Goal: Task Accomplishment & Management: Manage account settings

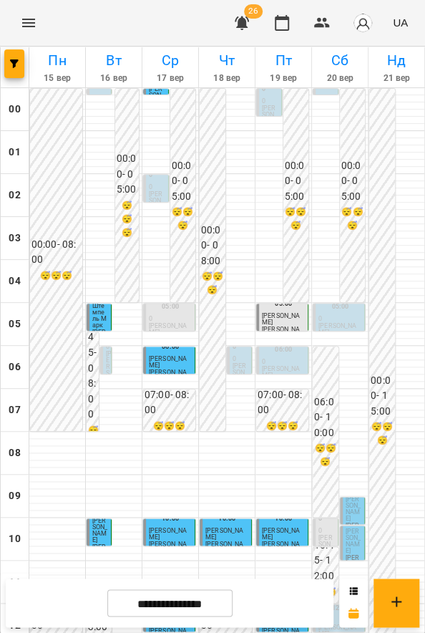
scroll to position [550, 0]
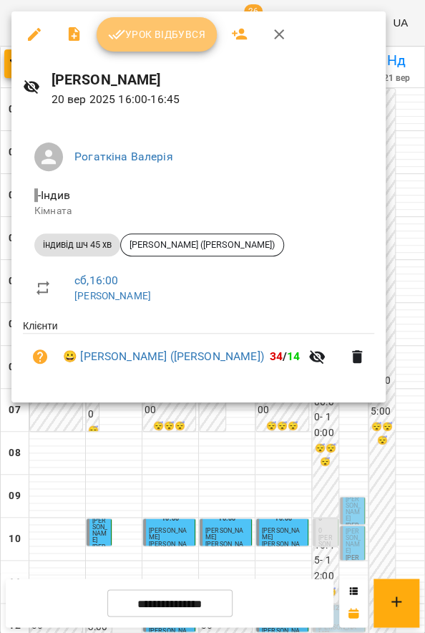
click at [142, 35] on span "Урок відбувся" at bounding box center [156, 34] width 97 height 17
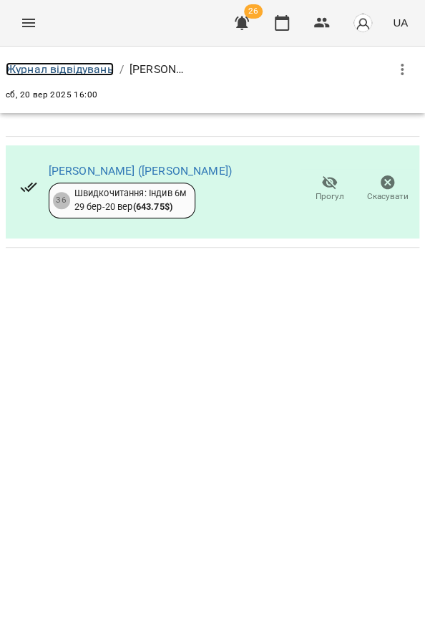
click at [97, 68] on link "Журнал відвідувань" at bounding box center [60, 69] width 108 height 14
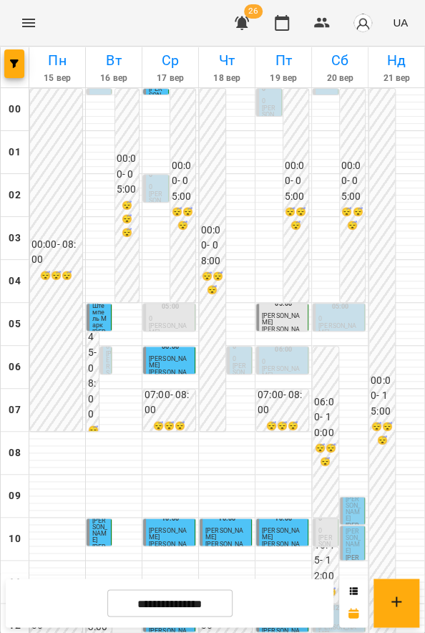
click at [283, 316] on span "[PERSON_NAME]" at bounding box center [281, 319] width 38 height 14
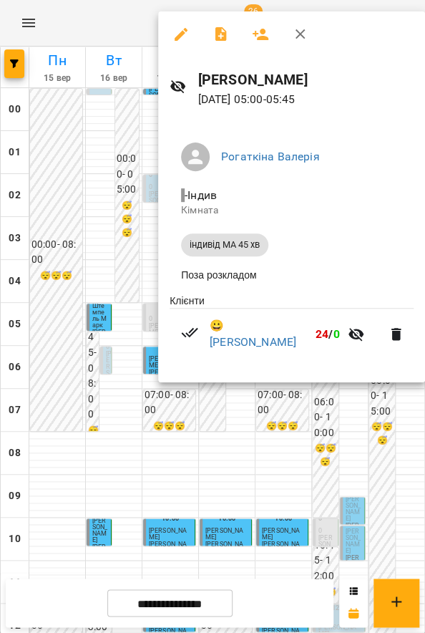
click at [297, 401] on div at bounding box center [212, 316] width 425 height 633
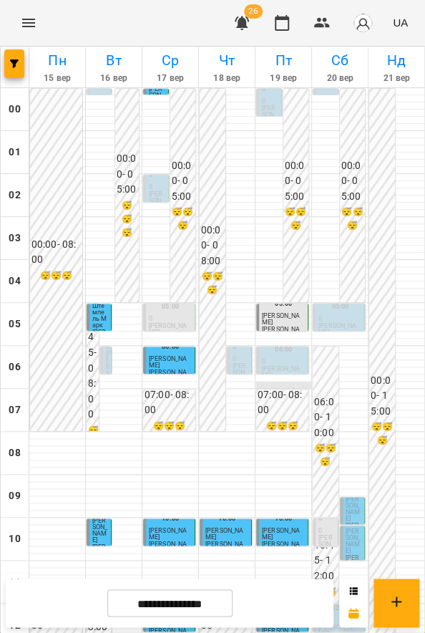
scroll to position [483, 0]
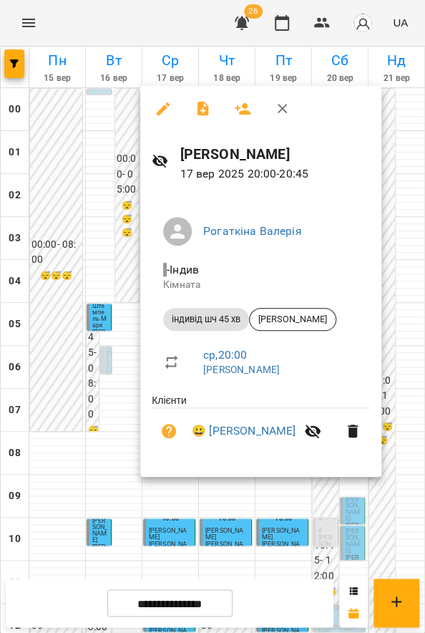
click at [59, 474] on div at bounding box center [212, 316] width 425 height 633
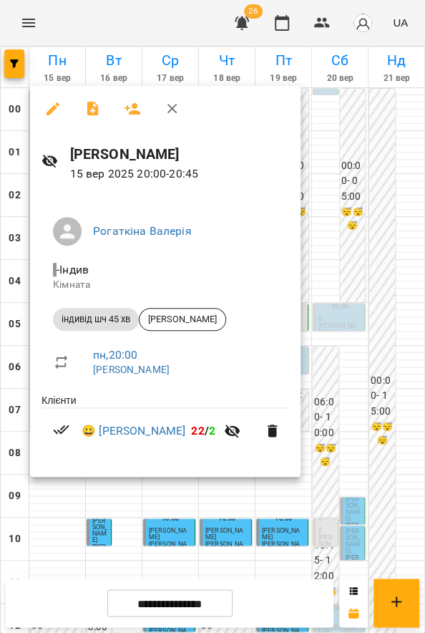
click at [165, 488] on div at bounding box center [212, 316] width 425 height 633
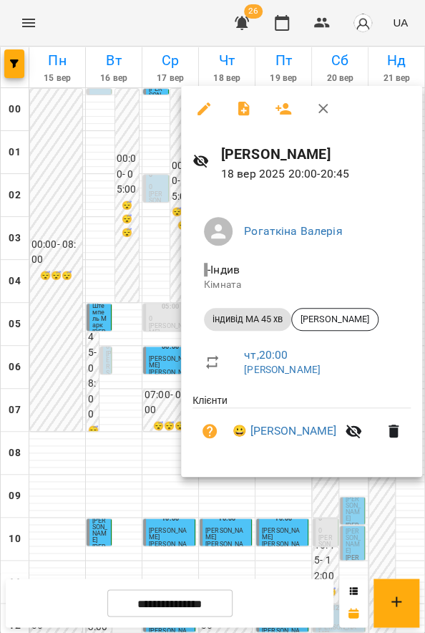
click at [269, 490] on div at bounding box center [212, 316] width 425 height 633
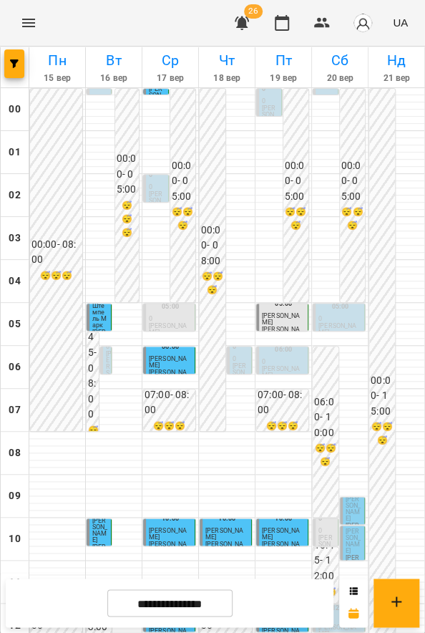
scroll to position [550, 0]
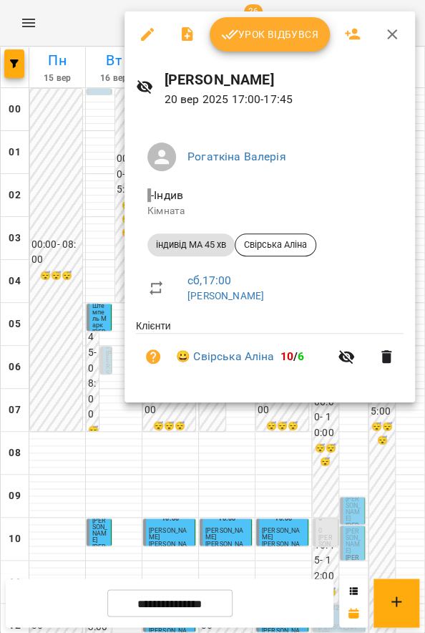
click at [361, 445] on div at bounding box center [212, 316] width 425 height 633
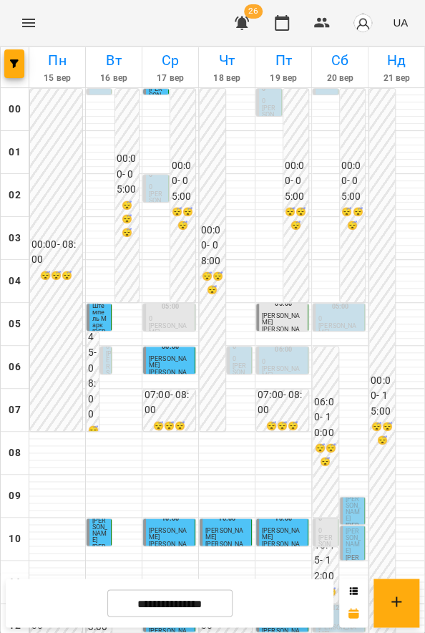
scroll to position [278, 0]
click at [351, 527] on span "[PERSON_NAME]" at bounding box center [353, 540] width 15 height 26
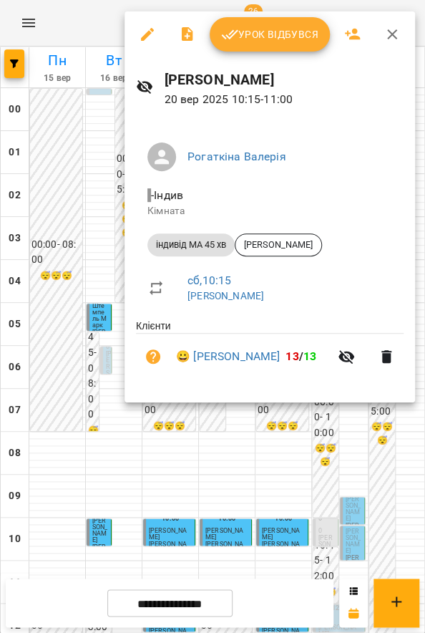
click at [332, 424] on div at bounding box center [212, 316] width 425 height 633
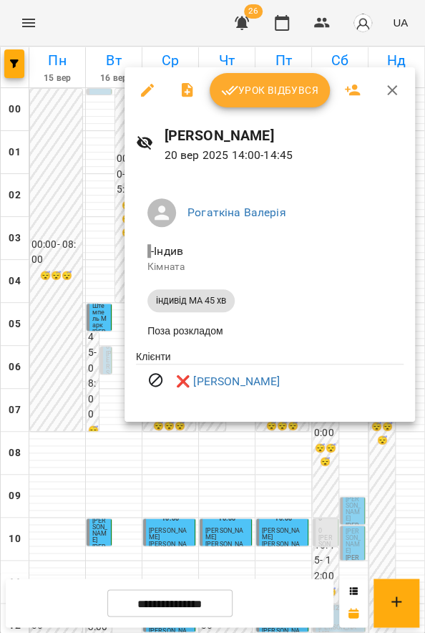
click at [220, 603] on div at bounding box center [212, 316] width 425 height 633
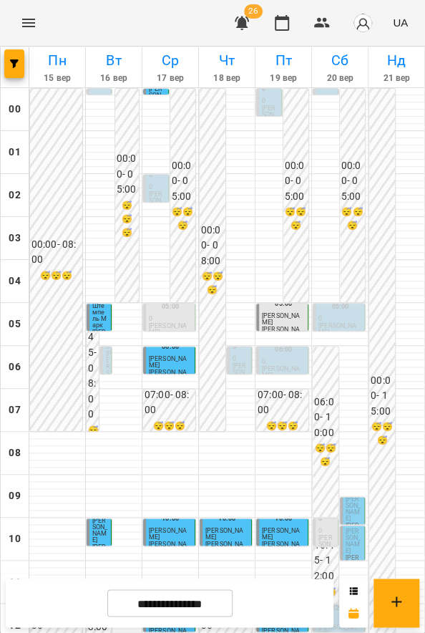
click at [255, 604] on div "**********" at bounding box center [170, 602] width 328 height 49
click at [250, 24] on icon "button" at bounding box center [241, 22] width 17 height 17
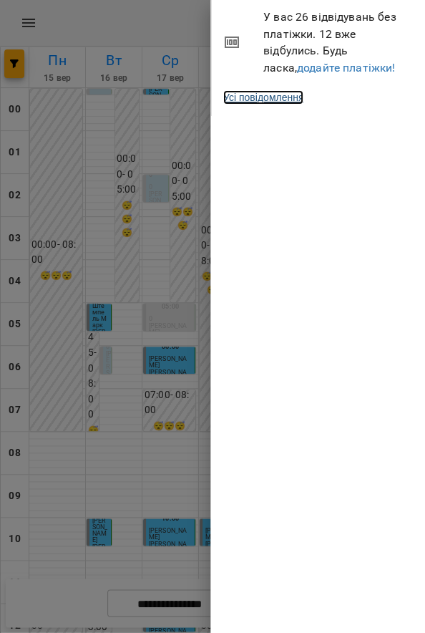
click at [303, 102] on link "Усі повідомлення" at bounding box center [263, 97] width 80 height 14
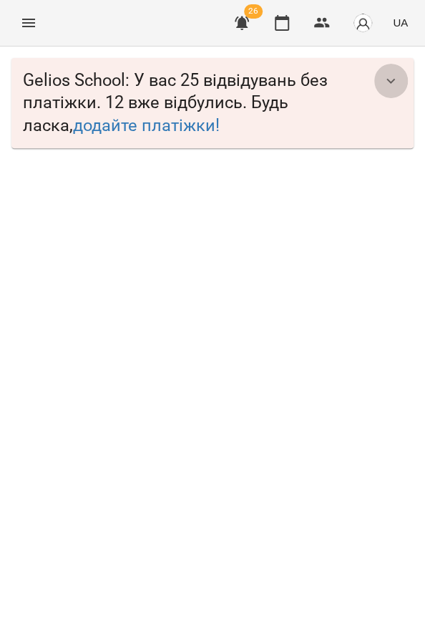
click at [387, 82] on icon "button" at bounding box center [390, 80] width 17 height 17
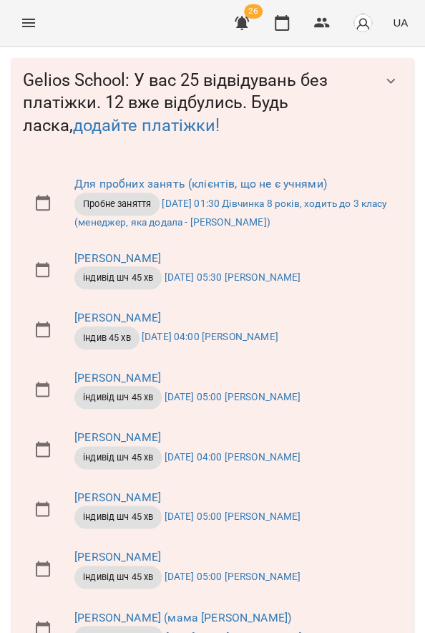
scroll to position [471, 0]
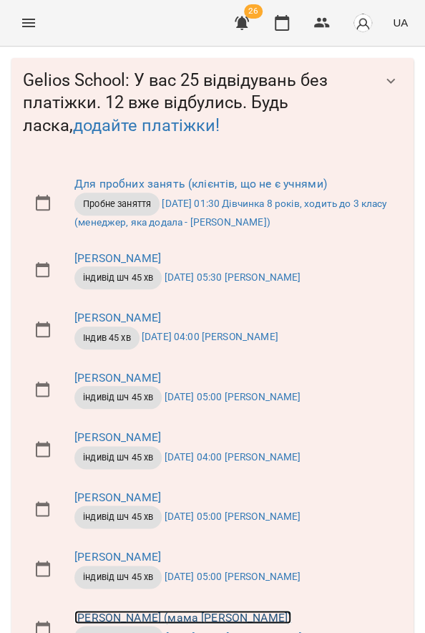
click at [214, 610] on link "[PERSON_NAME] (мама [PERSON_NAME])" at bounding box center [182, 617] width 217 height 14
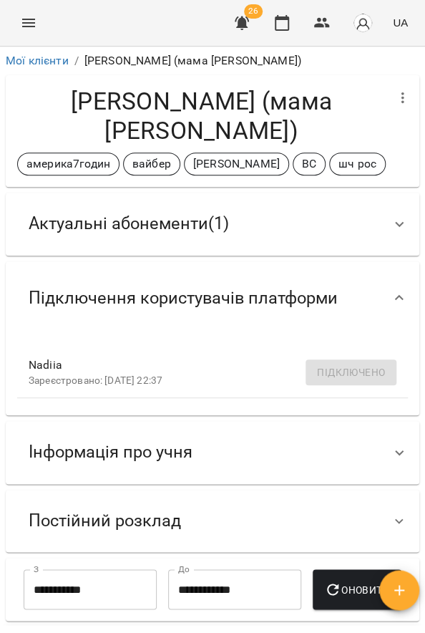
click at [209, 230] on span "Актуальні абонементи ( 1 )" at bounding box center [129, 224] width 200 height 22
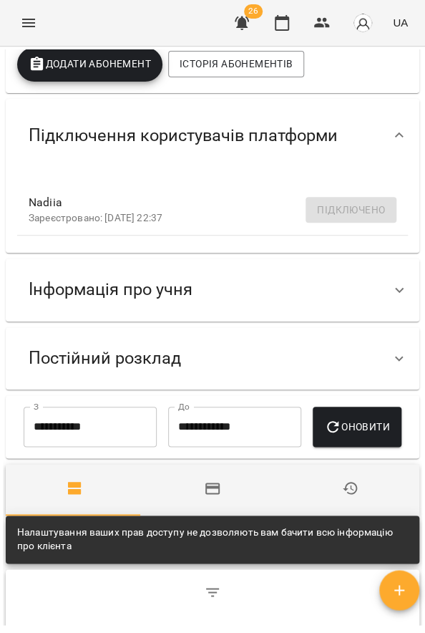
scroll to position [381, 0]
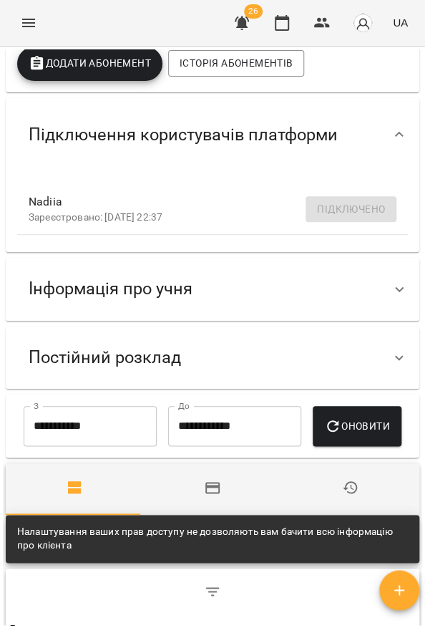
click at [190, 288] on span "Інформація про учня" at bounding box center [111, 289] width 164 height 22
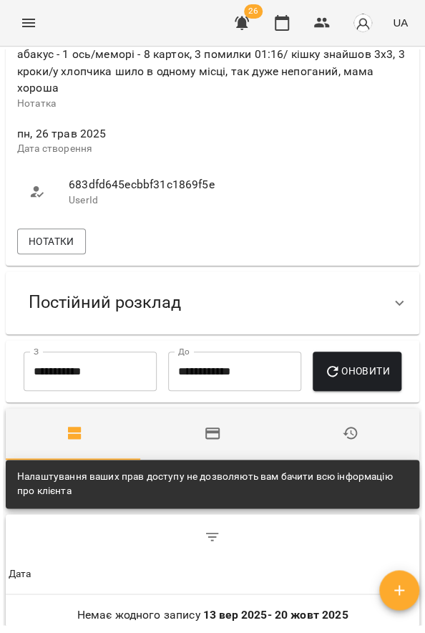
scroll to position [950, 0]
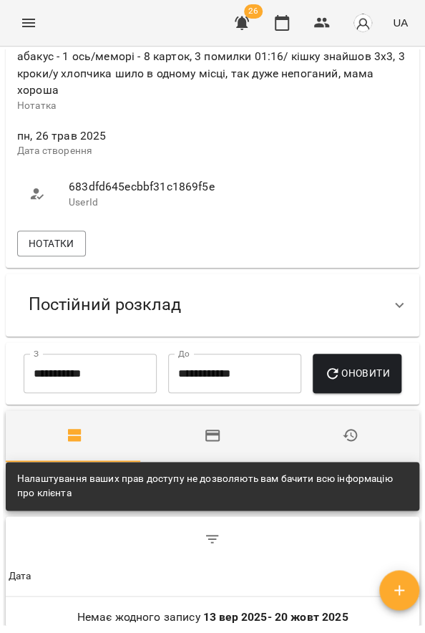
click at [135, 293] on span "Постійний розклад" at bounding box center [105, 304] width 152 height 22
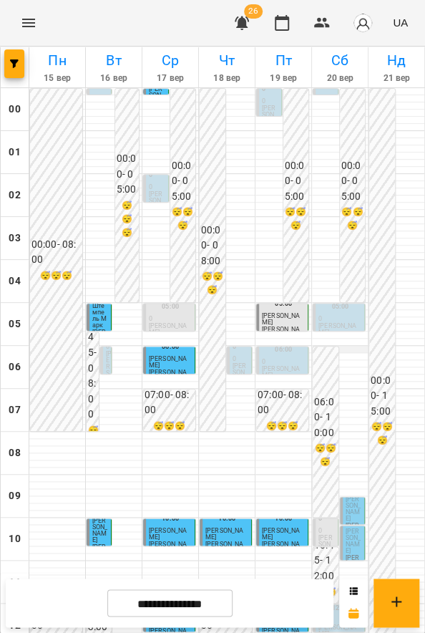
click at [337, 349] on div at bounding box center [340, 349] width 56 height 7
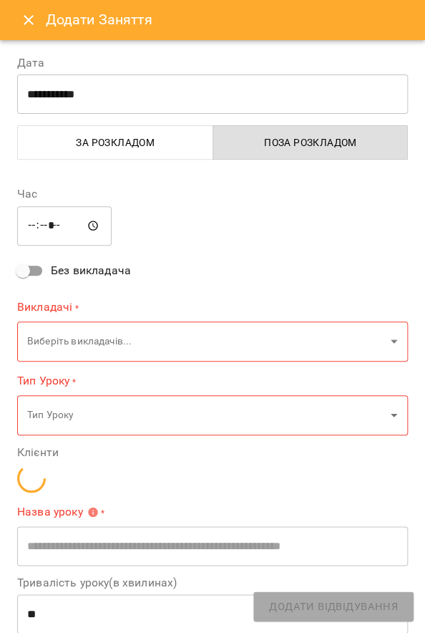
click at [31, 20] on icon "Close" at bounding box center [28, 19] width 17 height 17
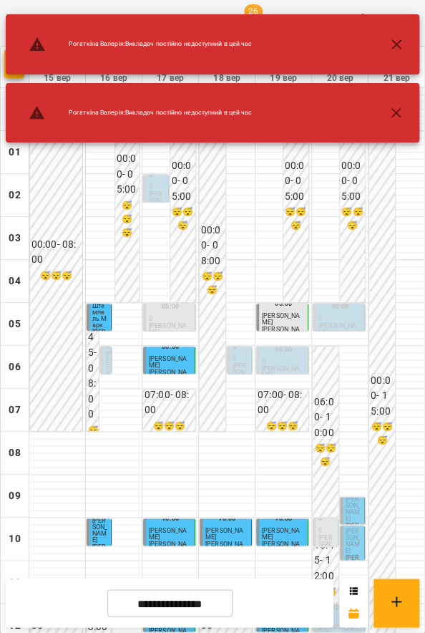
click at [396, 45] on icon "button" at bounding box center [396, 44] width 17 height 17
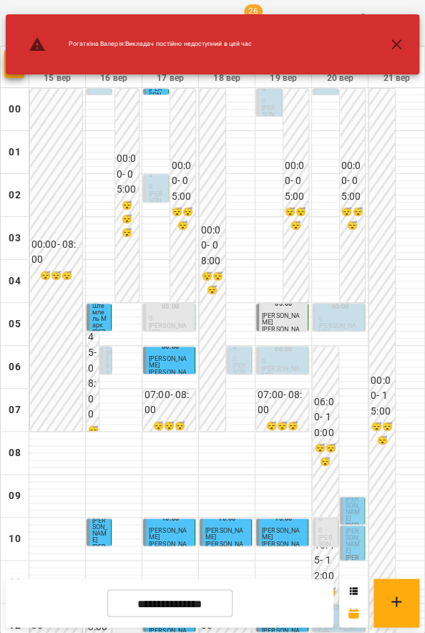
click at [398, 49] on icon "button" at bounding box center [396, 44] width 17 height 17
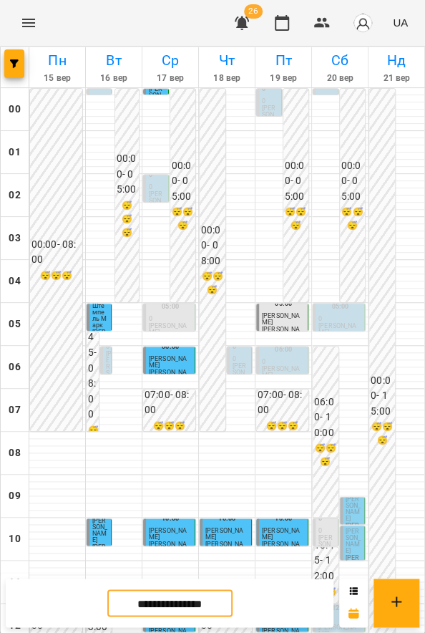
click at [150, 605] on input "**********" at bounding box center [169, 603] width 125 height 28
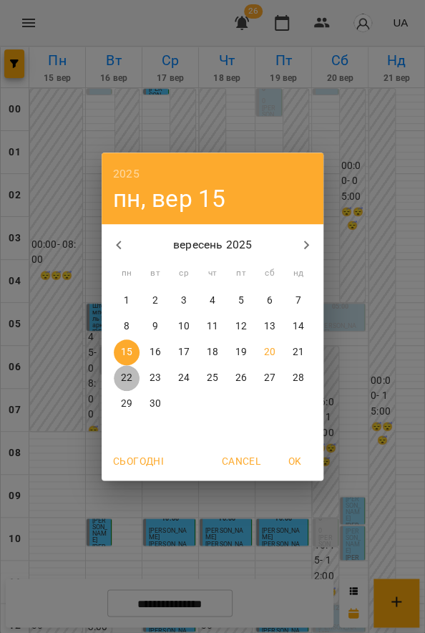
click at [125, 376] on p "22" at bounding box center [126, 378] width 11 height 14
type input "**********"
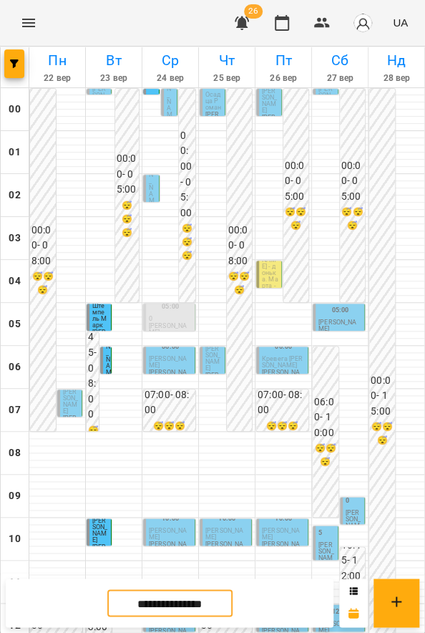
click at [169, 105] on p "[PERSON_NAME]" at bounding box center [170, 89] width 7 height 71
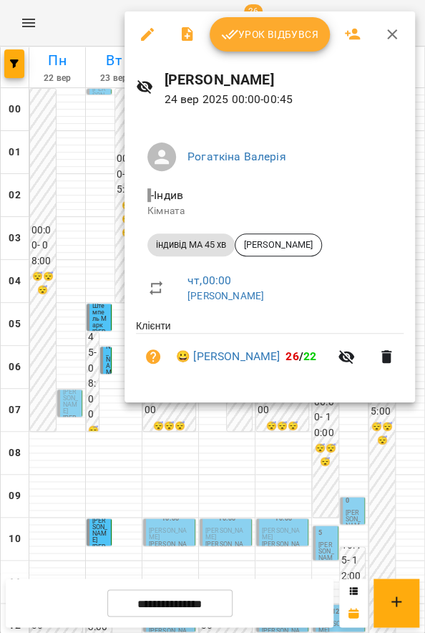
click at [87, 216] on div at bounding box center [212, 316] width 425 height 633
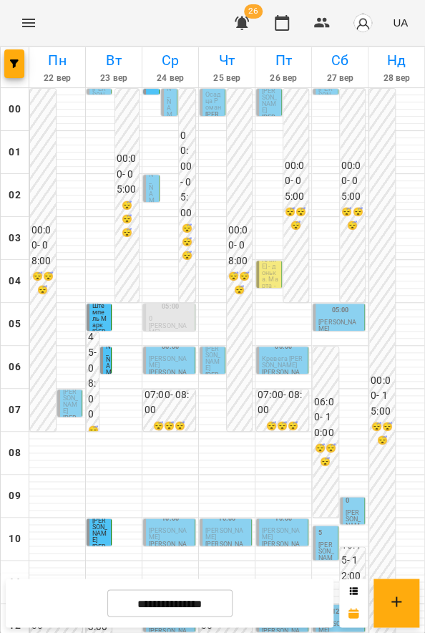
click at [262, 104] on span "[PERSON_NAME]" at bounding box center [269, 100] width 15 height 26
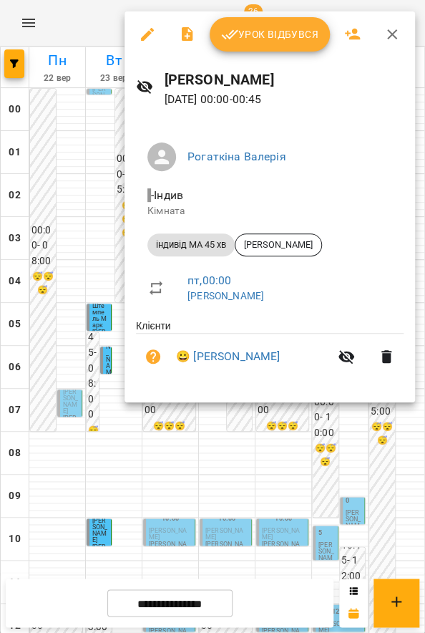
click at [87, 229] on div at bounding box center [212, 316] width 425 height 633
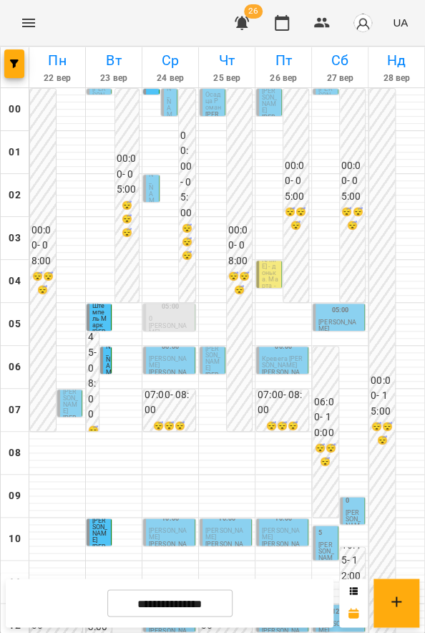
click at [266, 278] on span "Інста Фоменко Миша - донька. Марта - мама" at bounding box center [270, 272] width 16 height 59
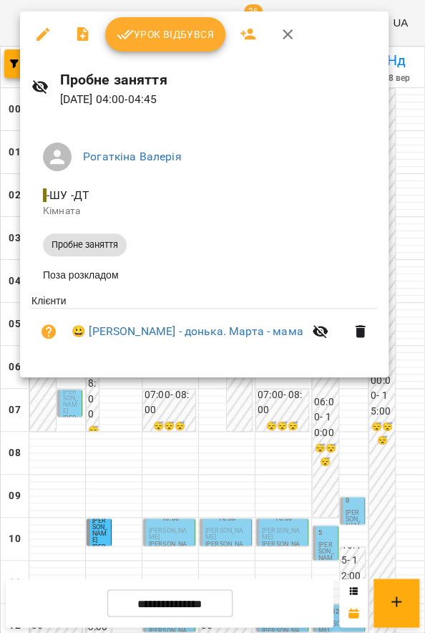
click at [303, 396] on div at bounding box center [212, 316] width 425 height 633
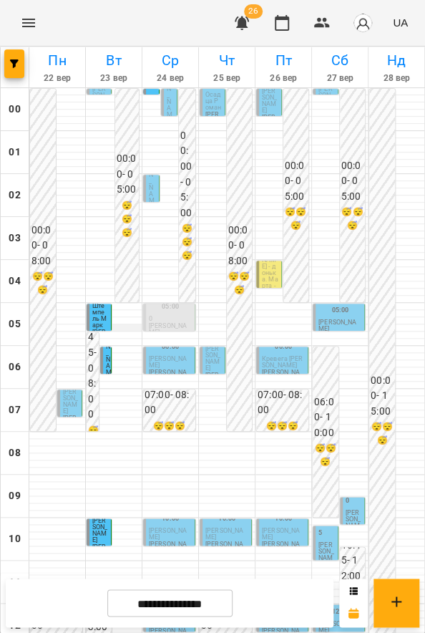
scroll to position [92, 0]
click at [63, 388] on span "[PERSON_NAME]" at bounding box center [70, 401] width 15 height 26
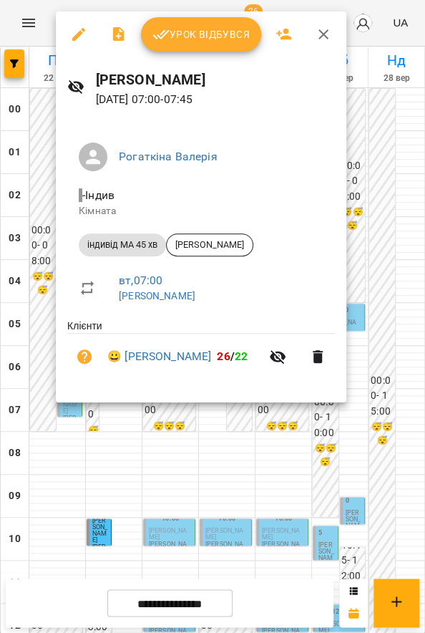
click at [204, 422] on div at bounding box center [212, 316] width 425 height 633
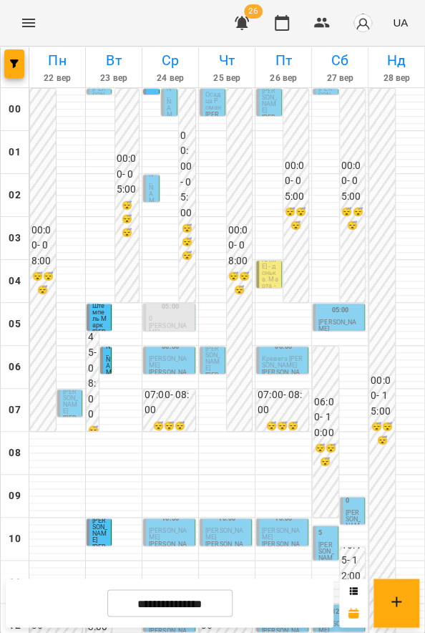
scroll to position [550, 0]
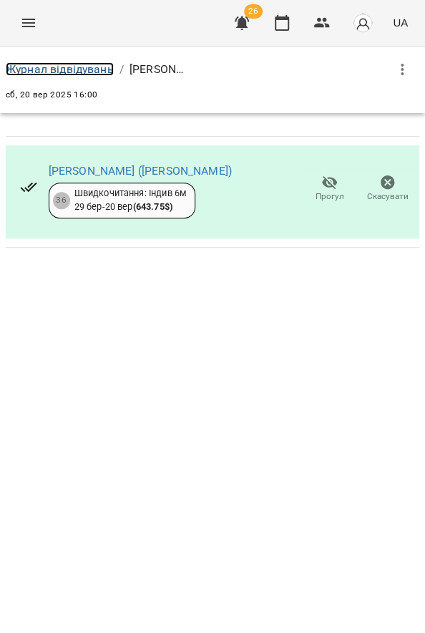
click at [90, 69] on link "Журнал відвідувань" at bounding box center [60, 69] width 108 height 14
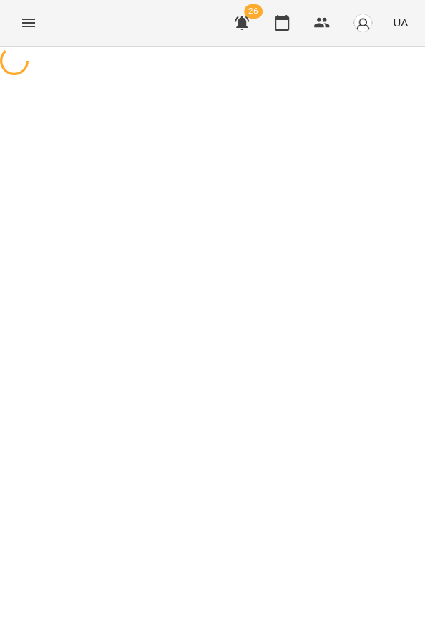
click at [90, 69] on div at bounding box center [212, 63] width 425 height 32
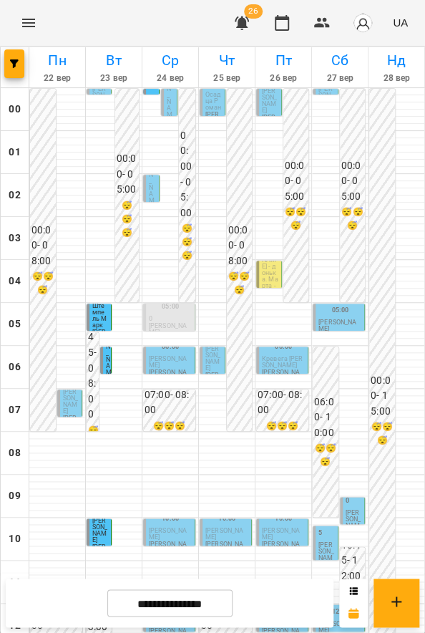
scroll to position [484, 0]
click at [130, 598] on input "**********" at bounding box center [169, 603] width 125 height 28
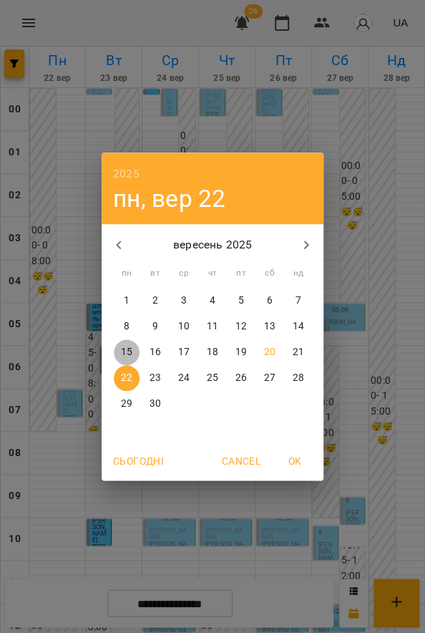
click at [130, 354] on p "15" at bounding box center [126, 352] width 11 height 14
type input "**********"
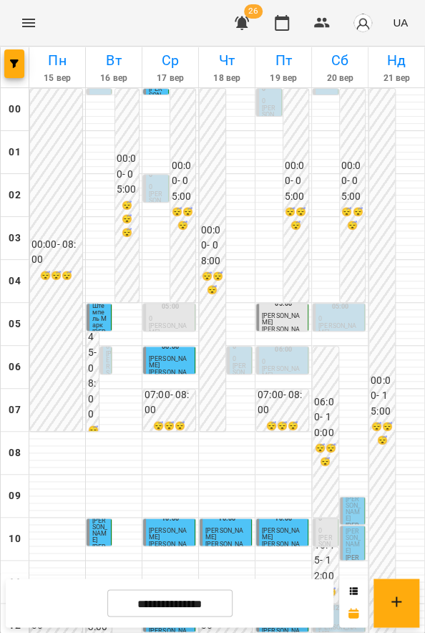
scroll to position [352, 0]
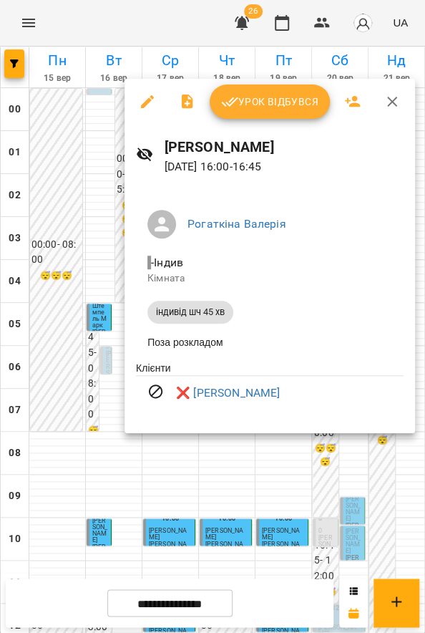
click at [381, 496] on div at bounding box center [212, 316] width 425 height 633
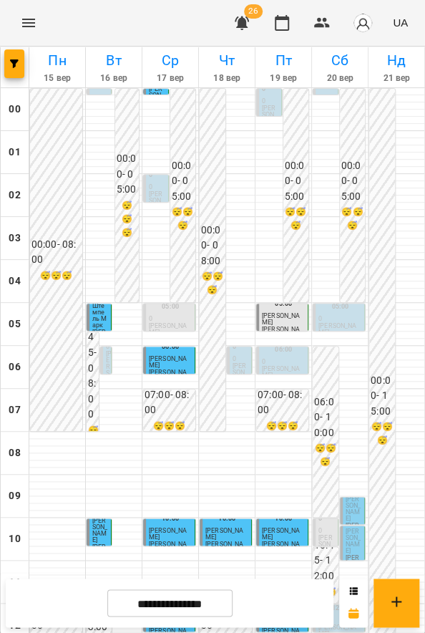
scroll to position [550, 0]
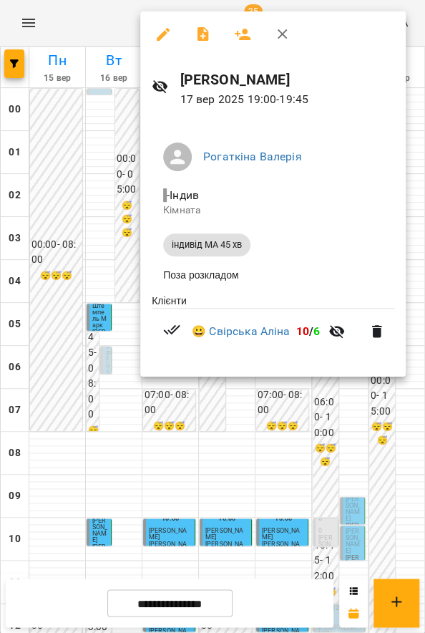
click at [391, 462] on div at bounding box center [212, 316] width 425 height 633
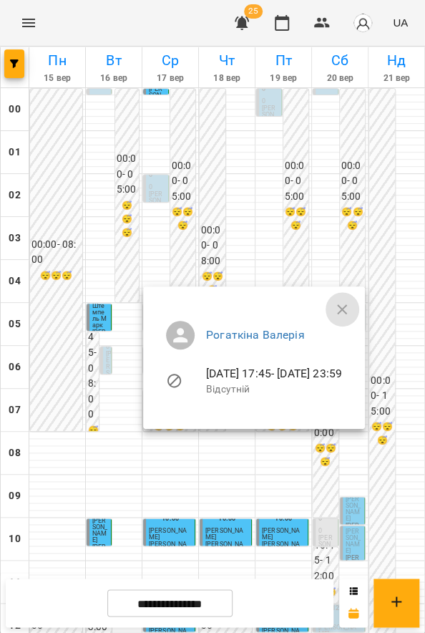
click at [351, 301] on icon "button" at bounding box center [341, 309] width 17 height 17
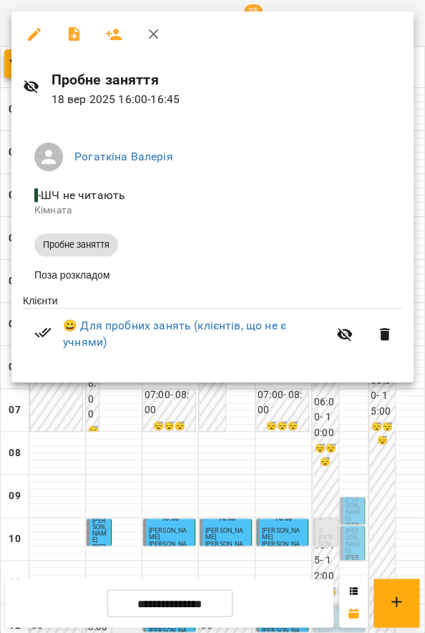
click at [252, 415] on div at bounding box center [212, 316] width 425 height 633
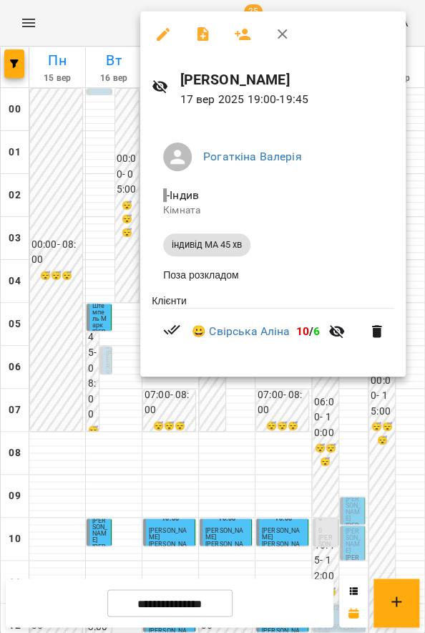
click at [244, 321] on li "😀 Свірська Аліна 10 / 6" at bounding box center [273, 331] width 243 height 46
click at [252, 333] on link "😀 Свірська Аліна" at bounding box center [241, 331] width 98 height 17
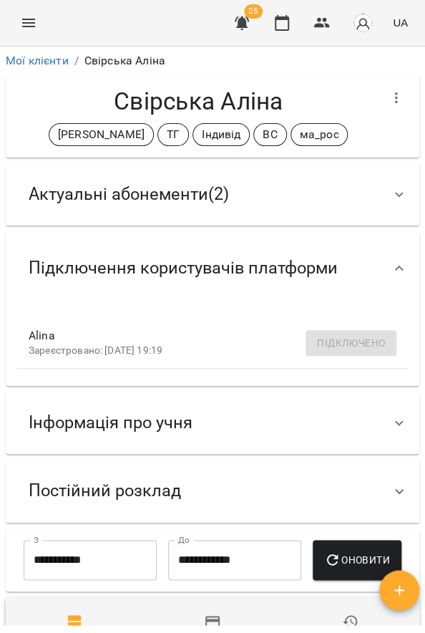
click at [193, 421] on div "Інформація про учня" at bounding box center [110, 422] width 187 height 45
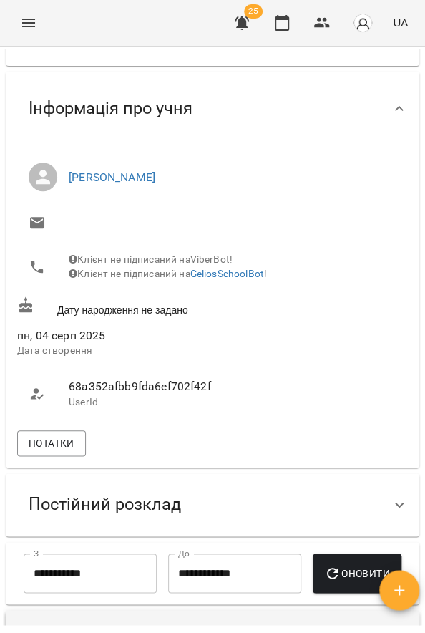
scroll to position [250, 0]
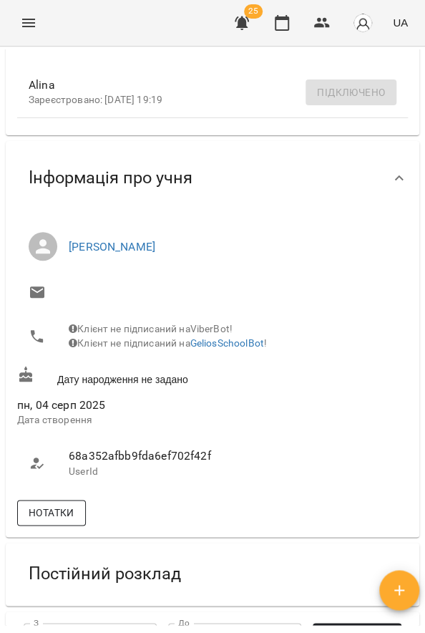
click at [57, 516] on span "Нотатки" at bounding box center [52, 512] width 46 height 17
click at [57, 521] on span "Нотатки" at bounding box center [52, 512] width 46 height 17
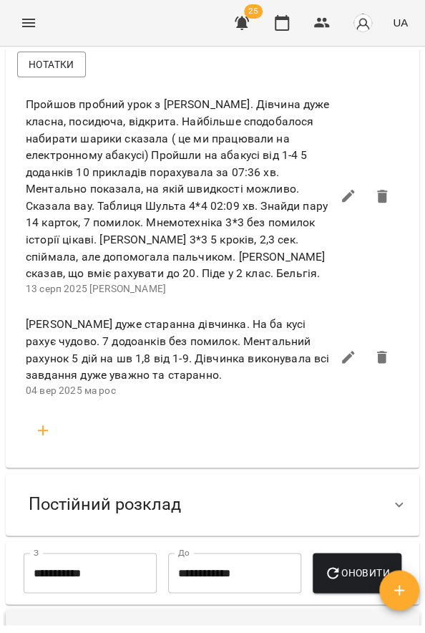
scroll to position [773, 0]
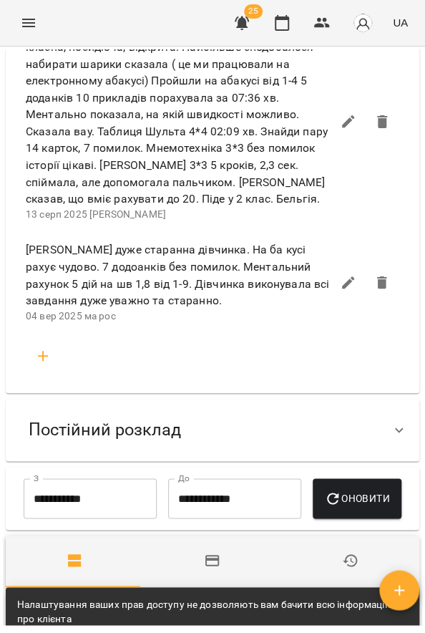
click at [151, 441] on span "Постійний розклад" at bounding box center [105, 430] width 152 height 22
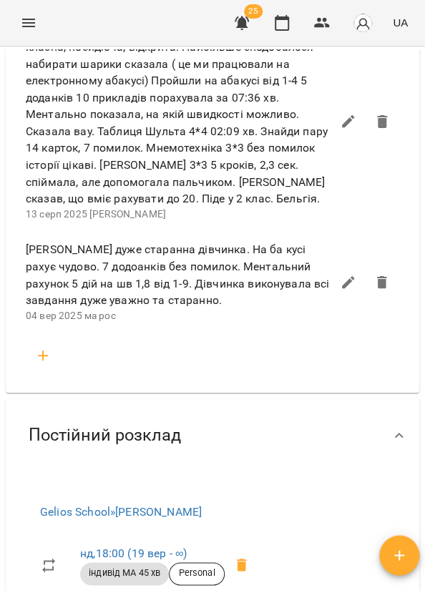
click at [25, 25] on icon "Menu" at bounding box center [28, 22] width 17 height 17
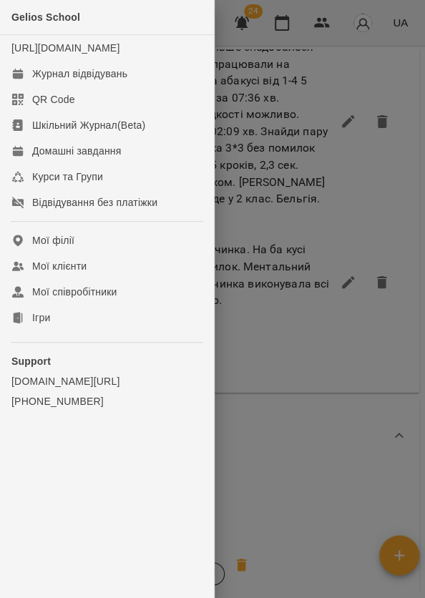
click at [278, 364] on div at bounding box center [212, 299] width 425 height 598
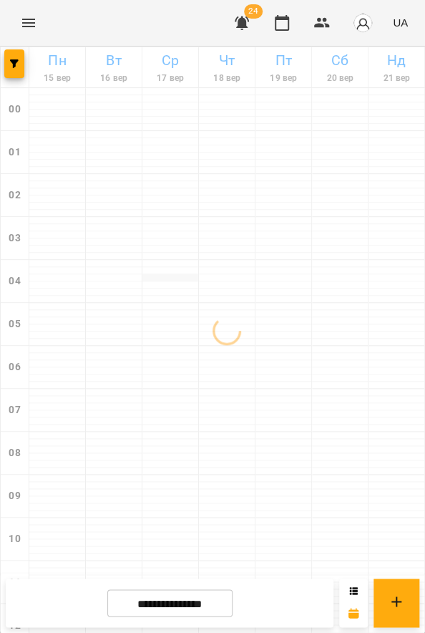
scroll to position [550, 0]
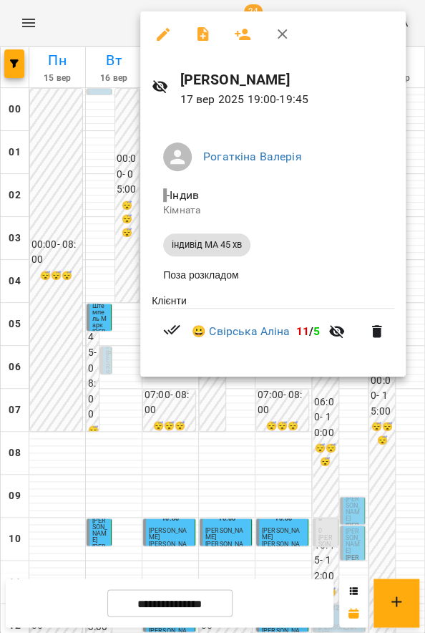
click at [293, 417] on div at bounding box center [212, 316] width 425 height 633
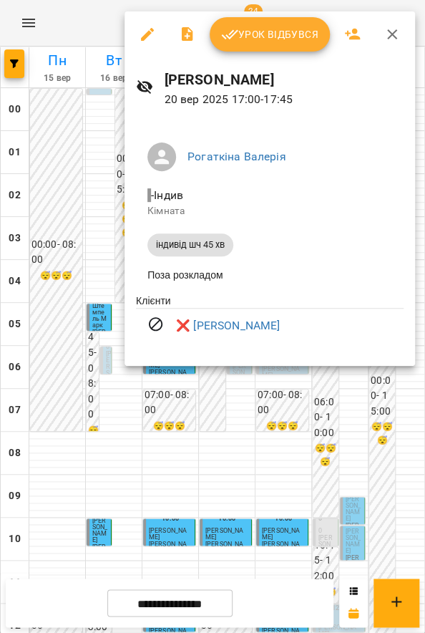
click at [355, 405] on div at bounding box center [212, 316] width 425 height 633
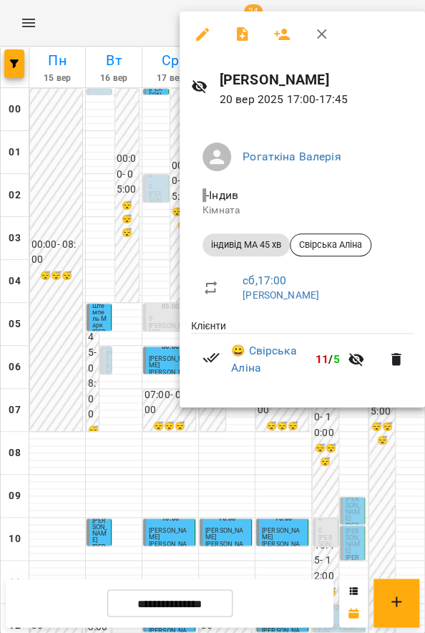
click at [354, 434] on div at bounding box center [212, 316] width 425 height 633
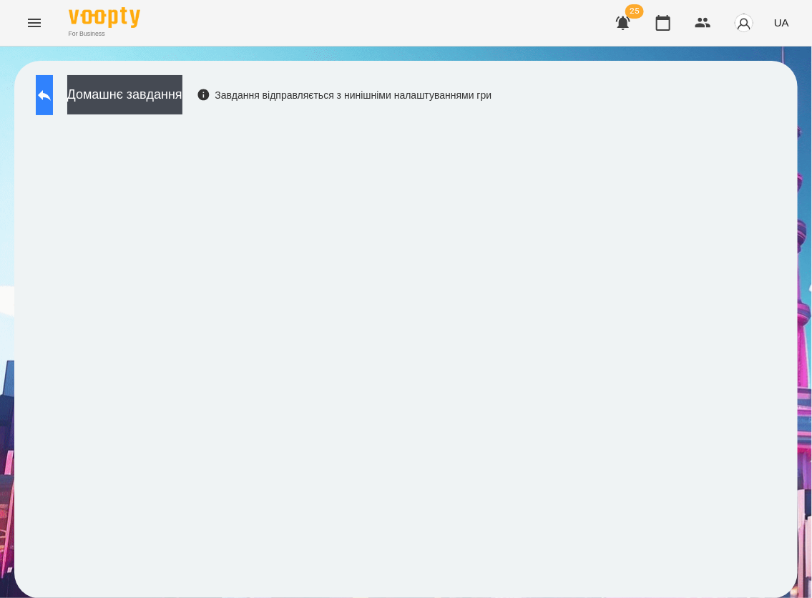
click at [44, 97] on button at bounding box center [44, 95] width 17 height 40
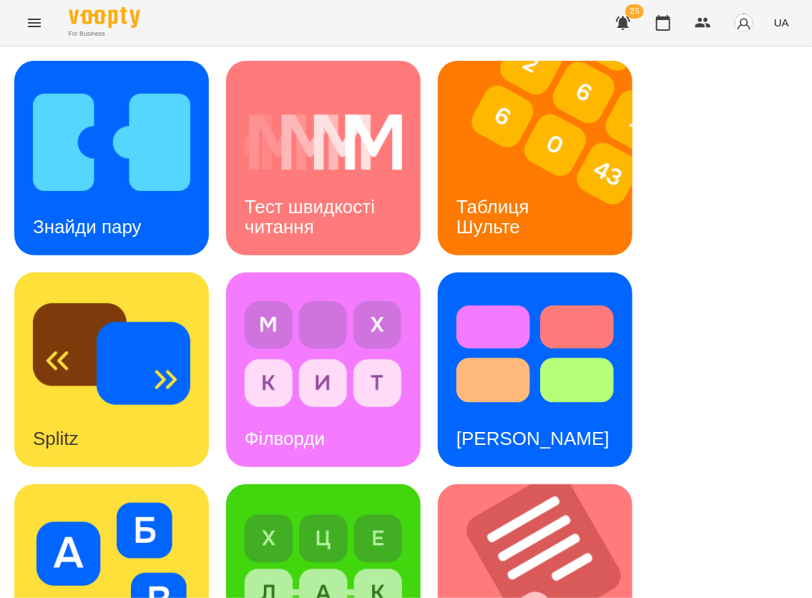
scroll to position [220, 0]
click at [57, 503] on img at bounding box center [111, 566] width 157 height 126
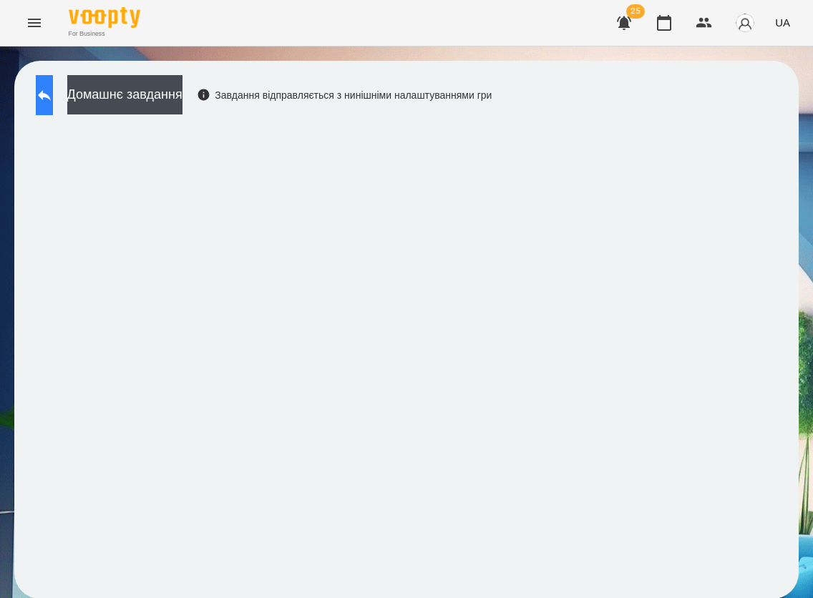
click at [53, 109] on button at bounding box center [44, 95] width 17 height 40
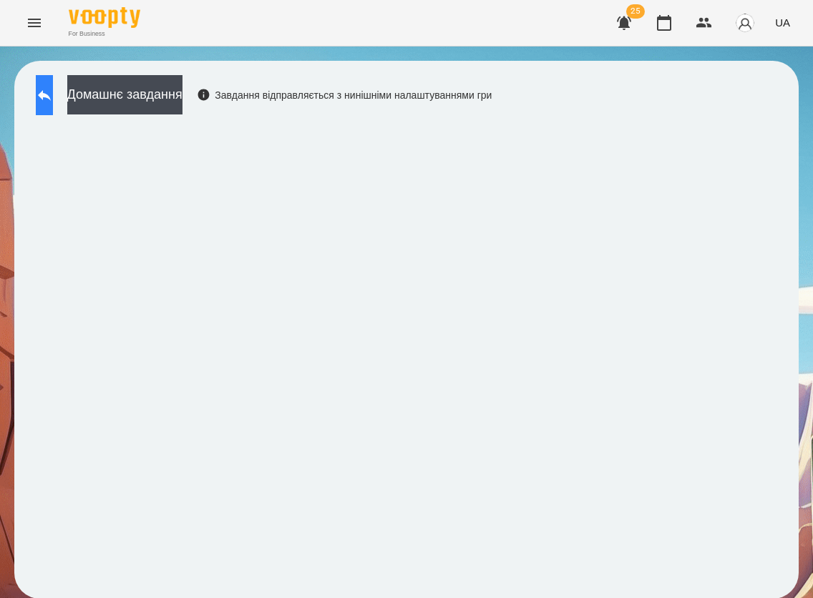
click at [53, 98] on button at bounding box center [44, 95] width 17 height 40
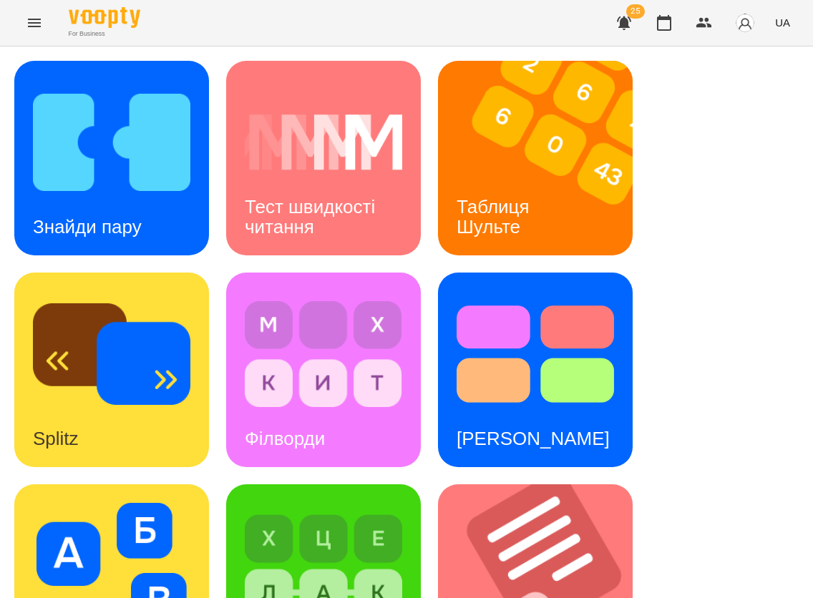
scroll to position [726, 0]
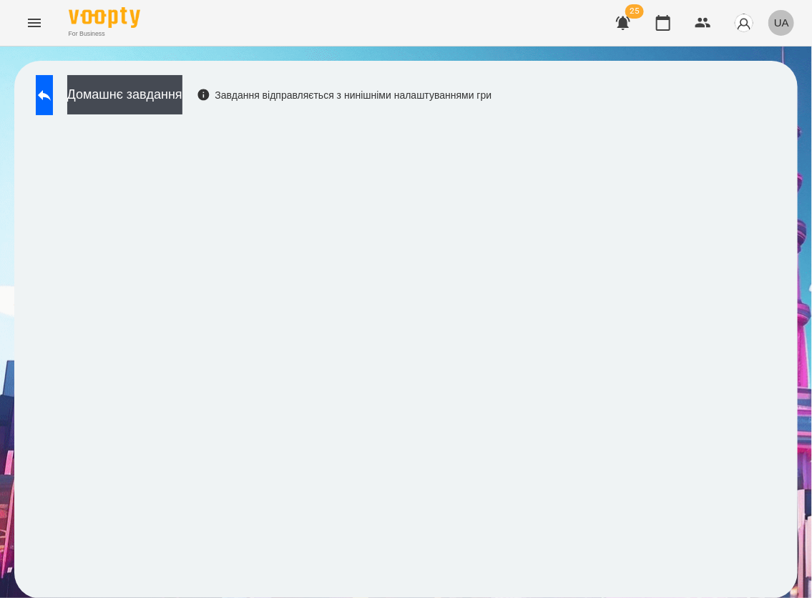
click at [778, 22] on span "UA" at bounding box center [781, 22] width 15 height 15
click at [761, 105] on div "Русский" at bounding box center [755, 107] width 73 height 26
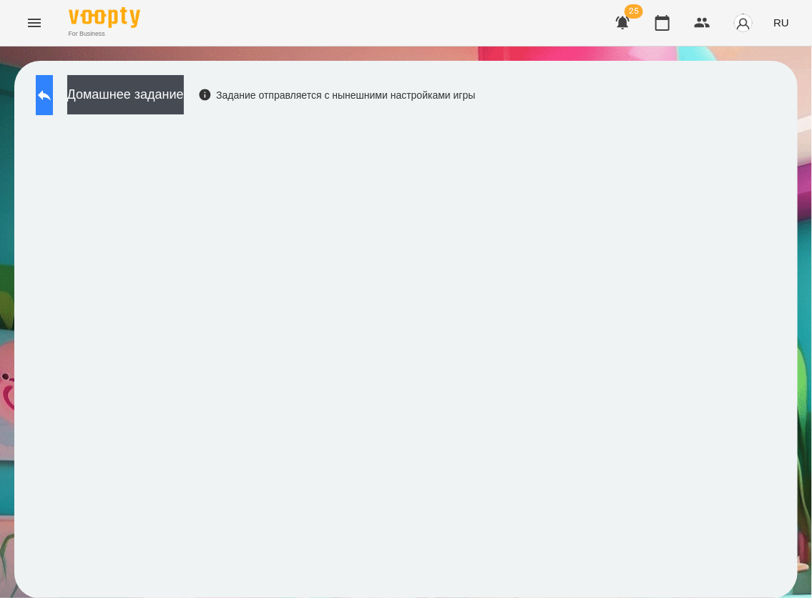
click at [53, 92] on icon at bounding box center [44, 95] width 17 height 17
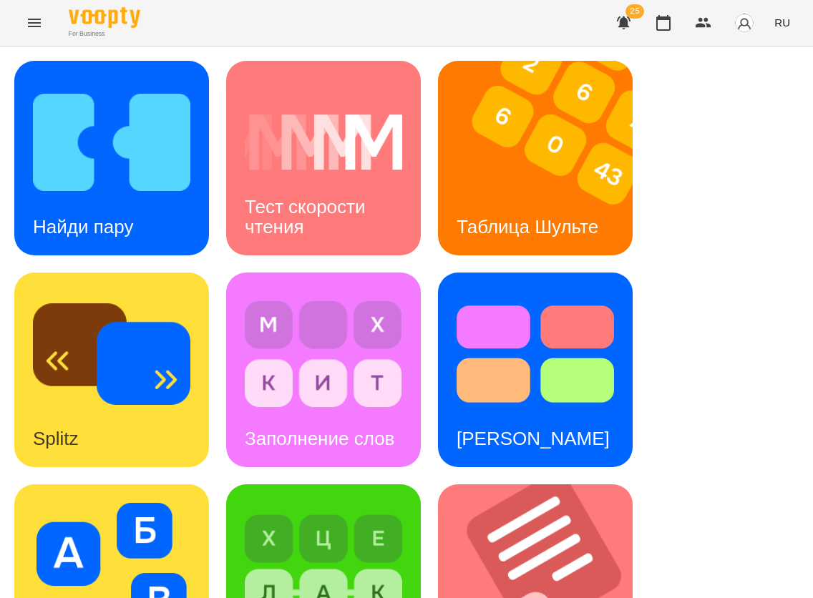
scroll to position [576, 0]
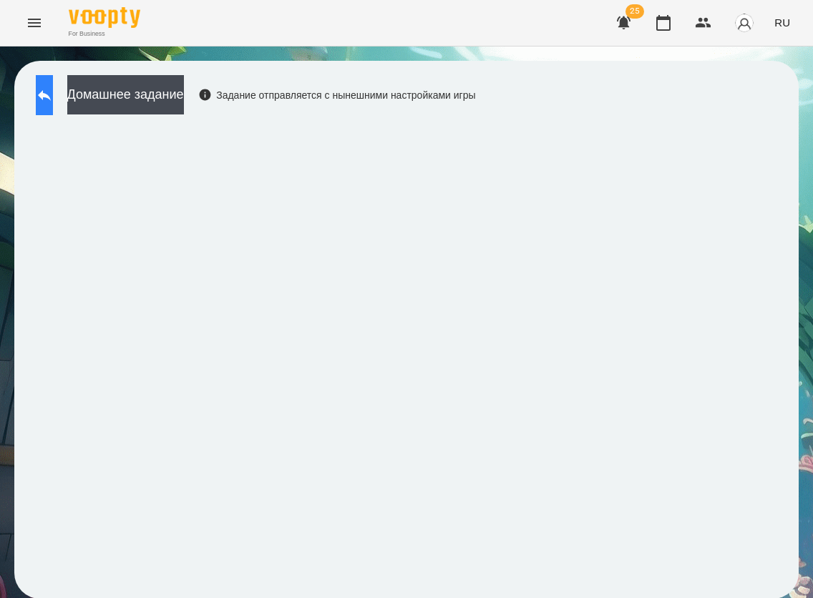
click at [53, 99] on icon at bounding box center [44, 95] width 17 height 17
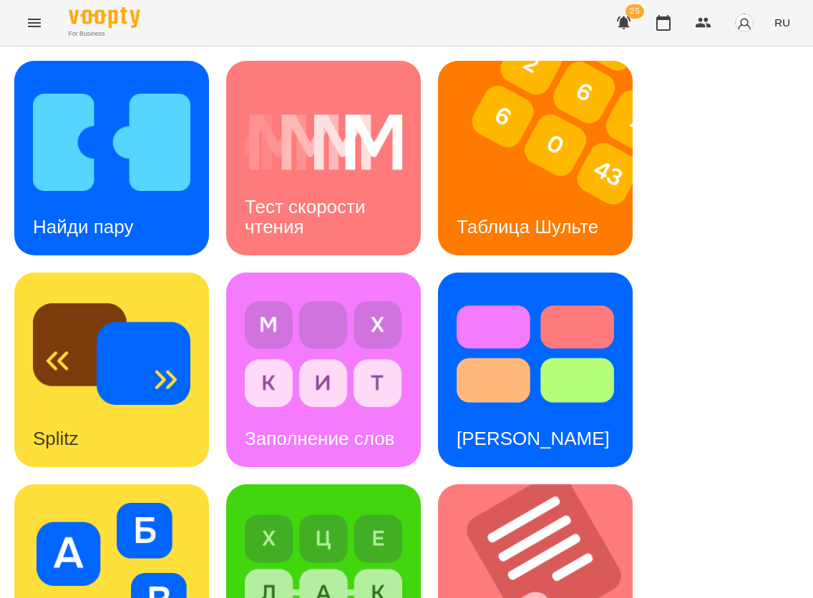
scroll to position [376, 0]
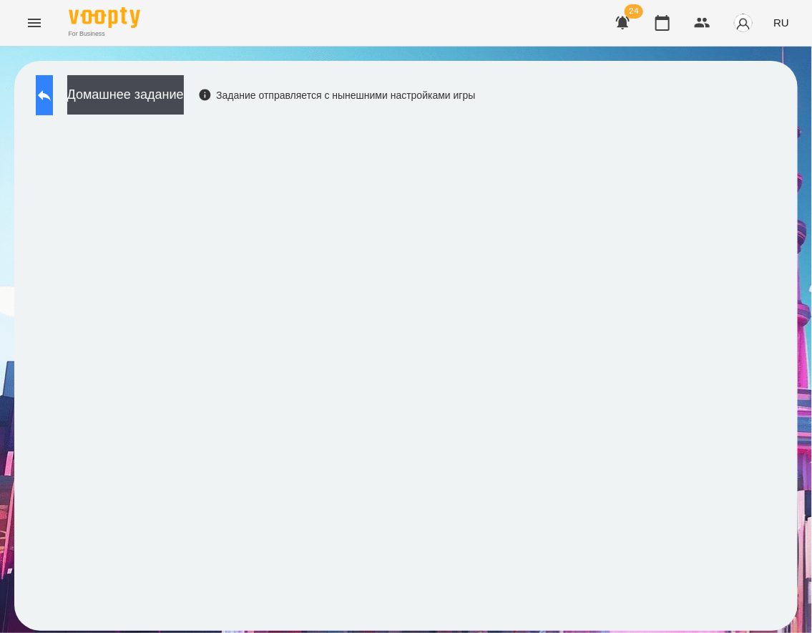
click at [53, 102] on icon at bounding box center [44, 95] width 17 height 17
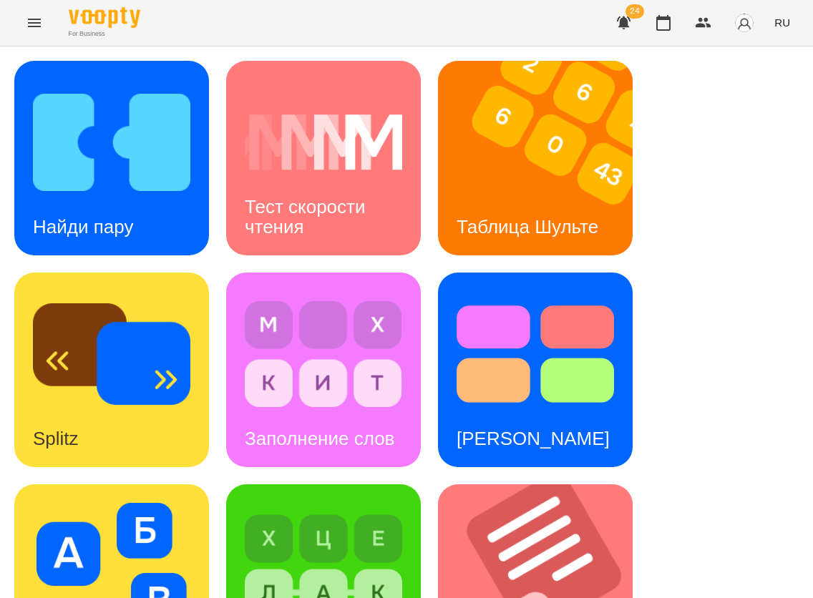
scroll to position [404, 0]
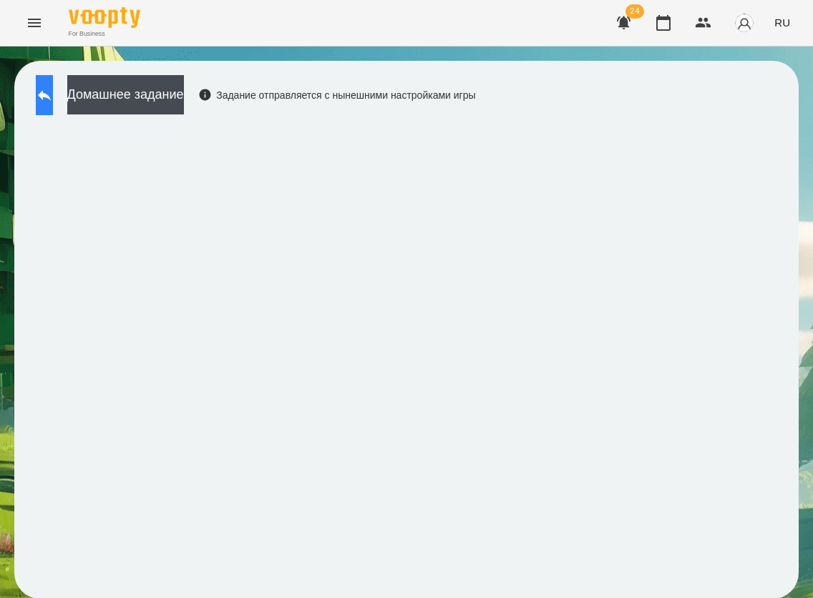
click at [53, 94] on button at bounding box center [44, 95] width 17 height 40
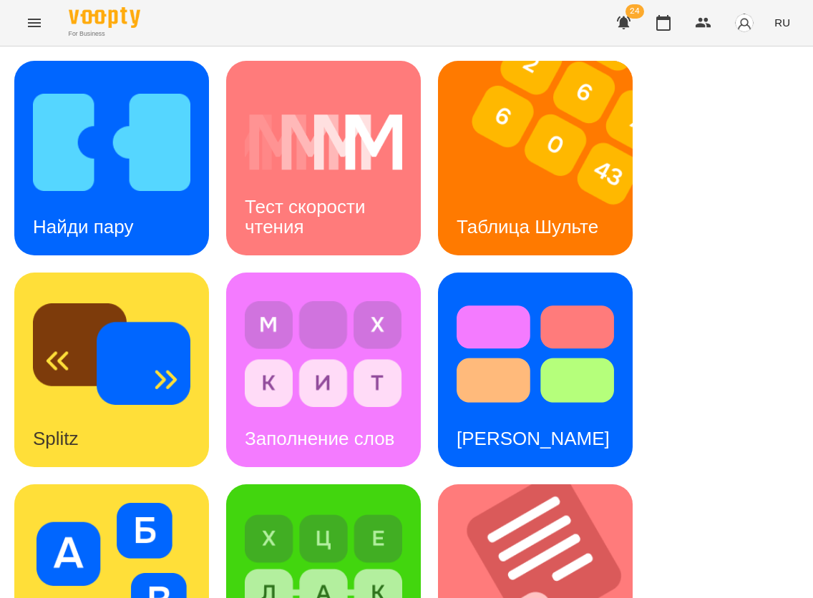
scroll to position [2, 0]
click at [69, 108] on img at bounding box center [111, 142] width 157 height 126
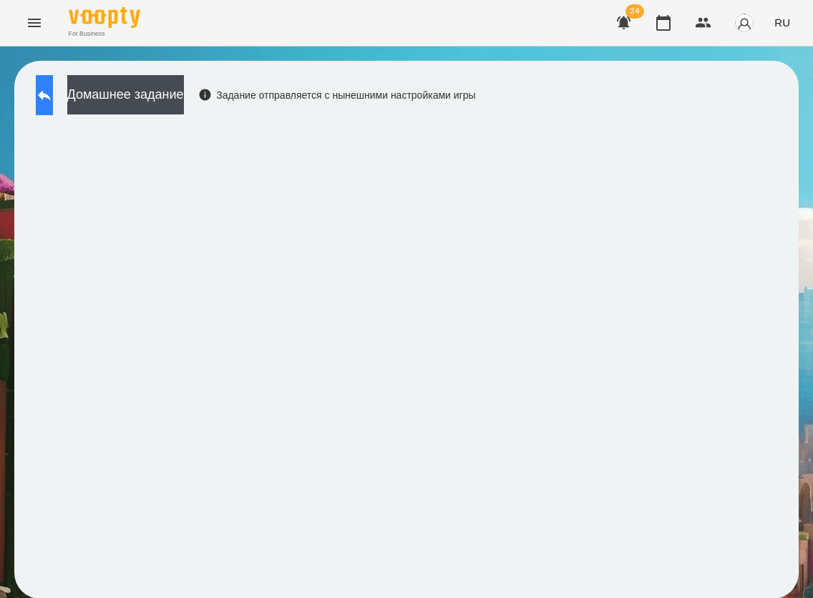
click at [53, 99] on icon at bounding box center [44, 95] width 17 height 17
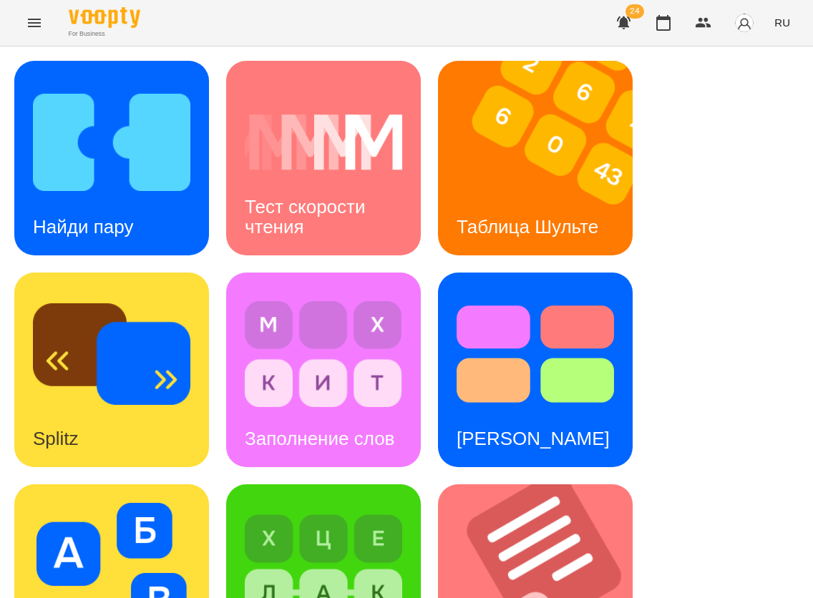
scroll to position [730, 0]
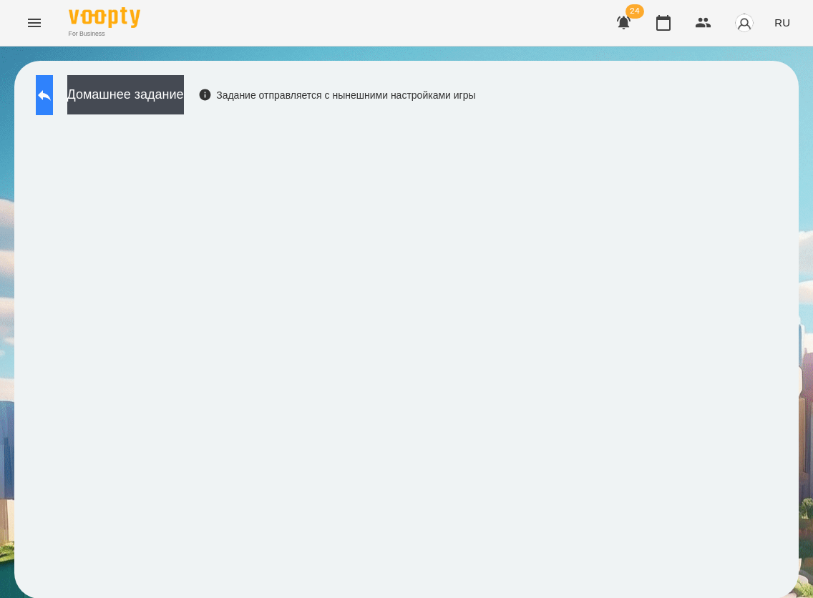
click at [53, 99] on icon at bounding box center [44, 95] width 17 height 17
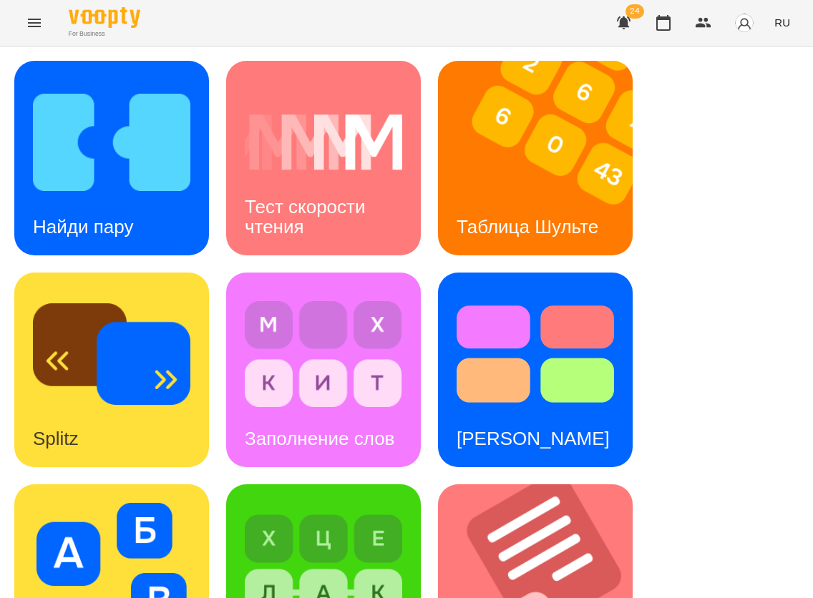
scroll to position [722, 0]
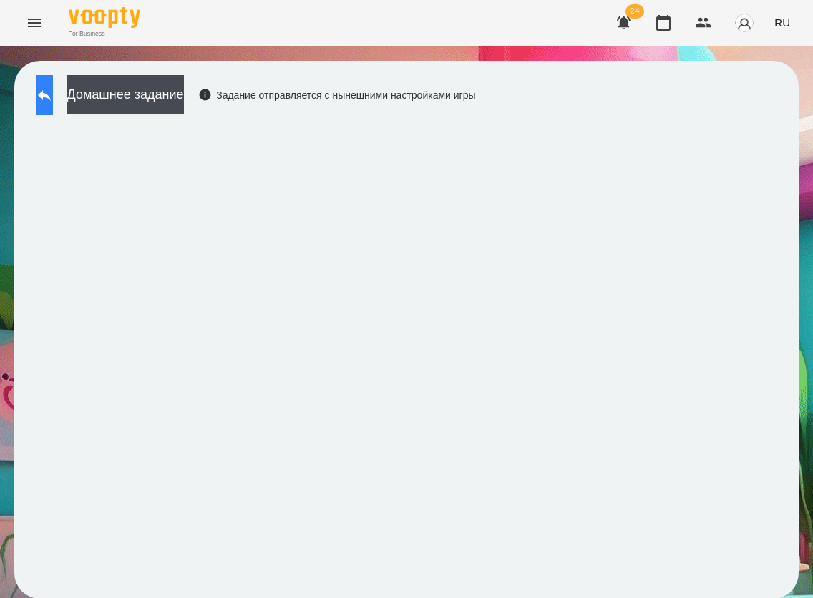
click at [44, 109] on button at bounding box center [44, 95] width 17 height 40
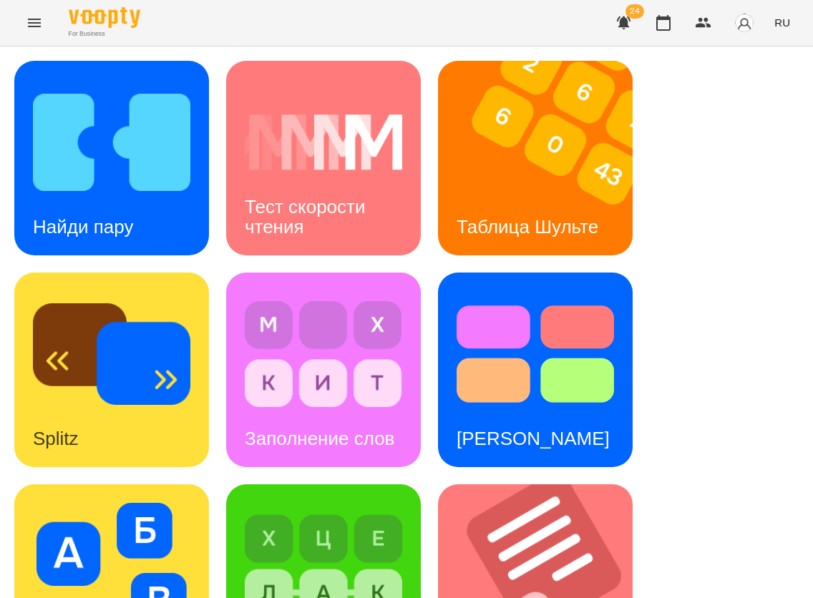
scroll to position [611, 0]
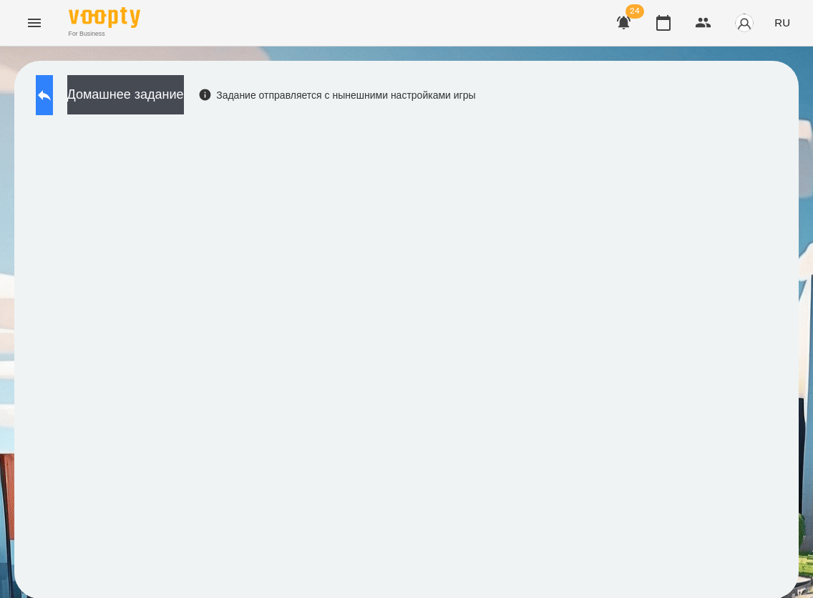
click at [36, 92] on button at bounding box center [44, 95] width 17 height 40
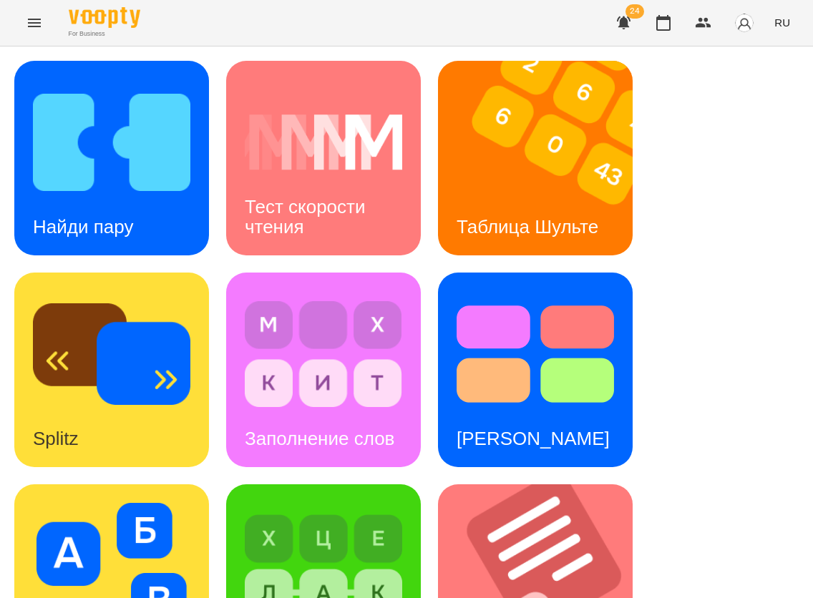
scroll to position [730, 0]
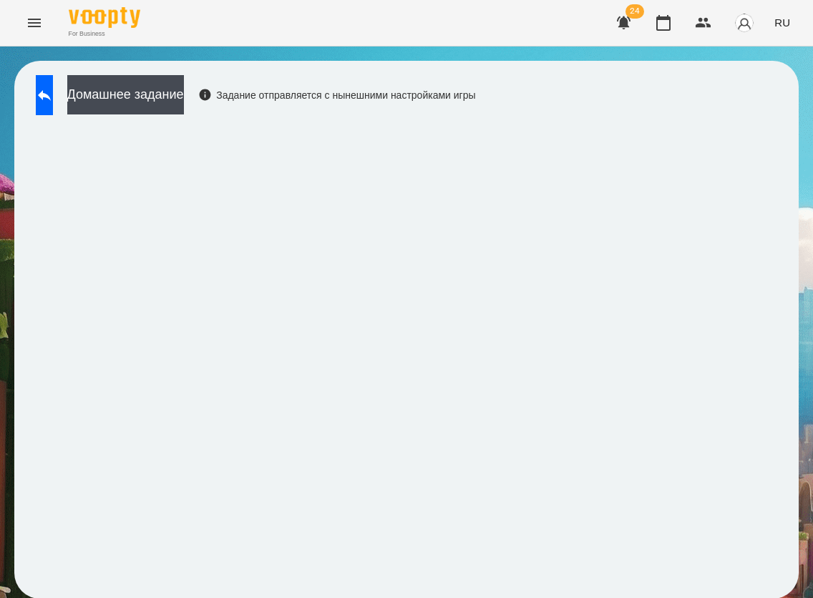
scroll to position [1, 0]
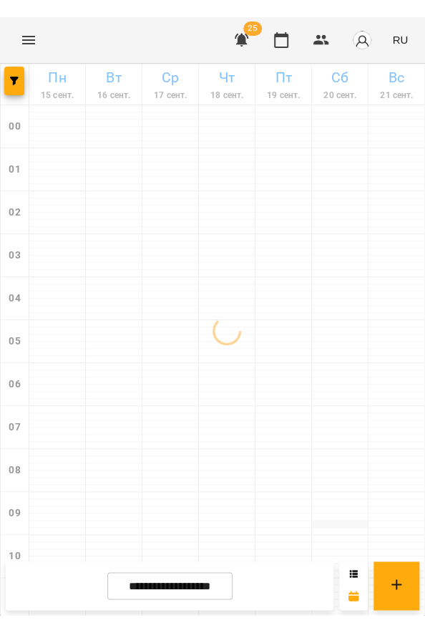
scroll to position [584, 0]
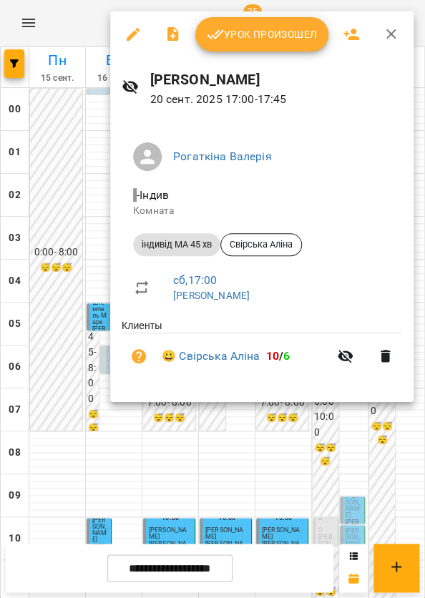
click at [300, 36] on span "Урок произошел" at bounding box center [262, 34] width 110 height 17
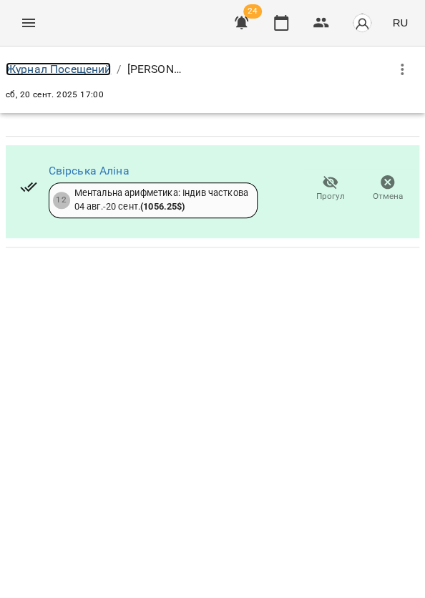
click at [84, 74] on link "Журнал Посещений" at bounding box center [58, 69] width 105 height 14
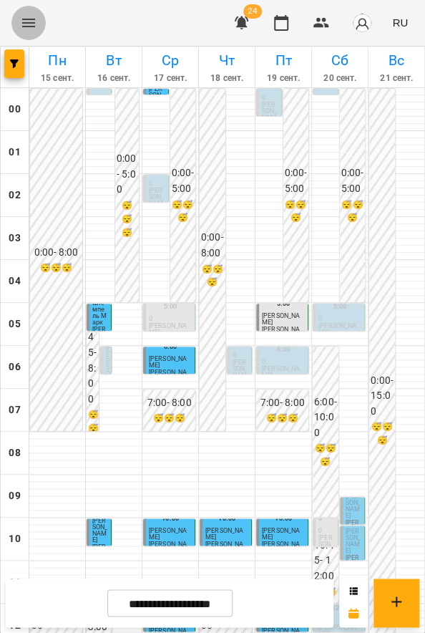
click at [33, 16] on icon "Menu" at bounding box center [28, 22] width 17 height 17
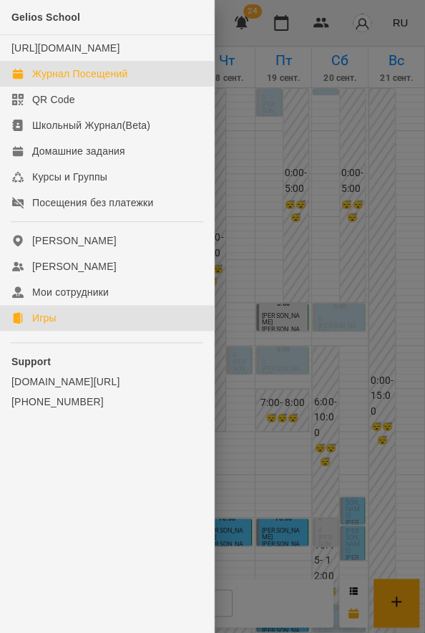
click at [62, 331] on link "Игры" at bounding box center [107, 318] width 214 height 26
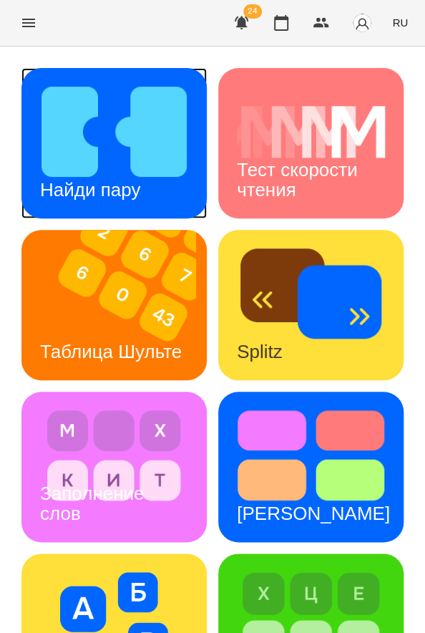
click at [161, 173] on img at bounding box center [114, 132] width 148 height 90
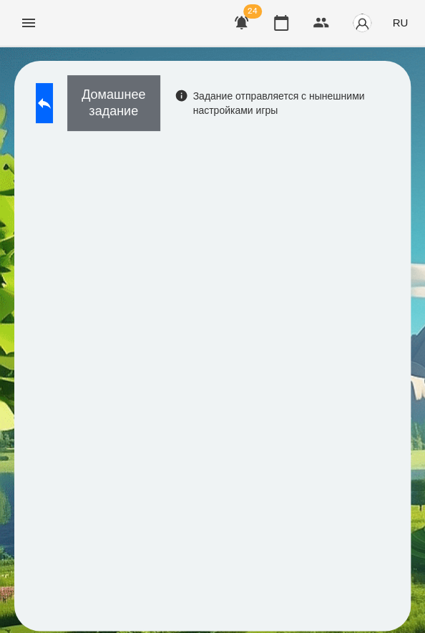
click at [145, 120] on button "Домашнее задание" at bounding box center [113, 103] width 93 height 56
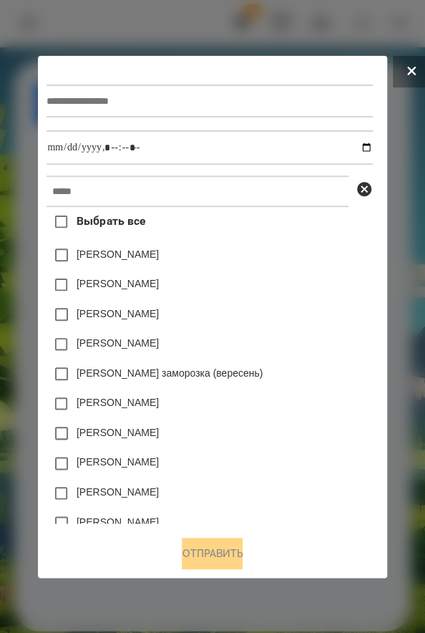
click at [155, 98] on input "text" at bounding box center [210, 100] width 326 height 33
type input "**********"
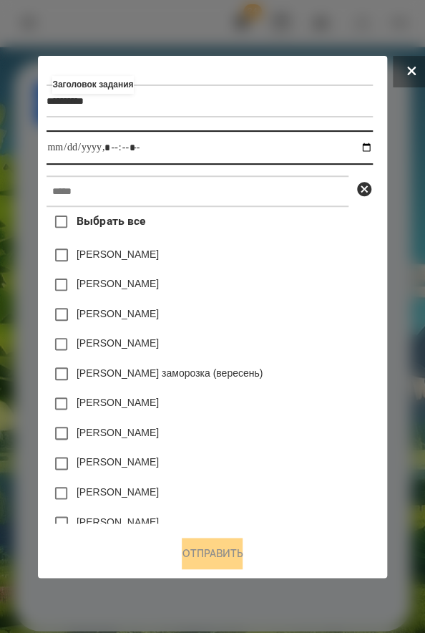
click at [47, 152] on input "datetime-local" at bounding box center [210, 147] width 326 height 34
type input "**********"
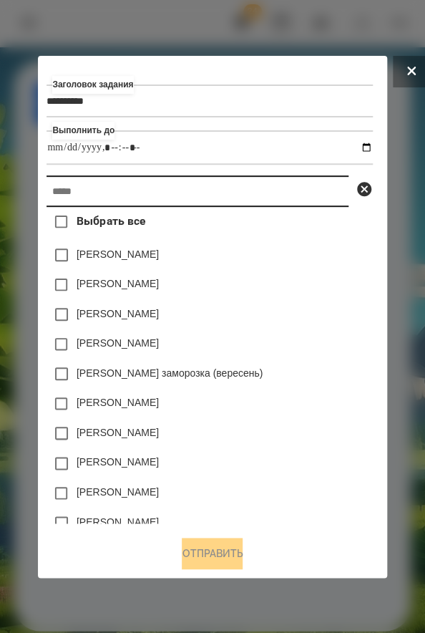
click at [215, 200] on input "text" at bounding box center [198, 190] width 302 height 31
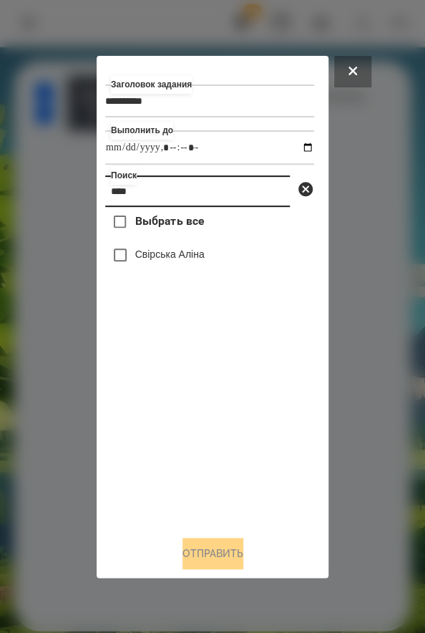
type input "****"
click at [205, 261] on label "Свірська Аліна" at bounding box center [169, 254] width 69 height 14
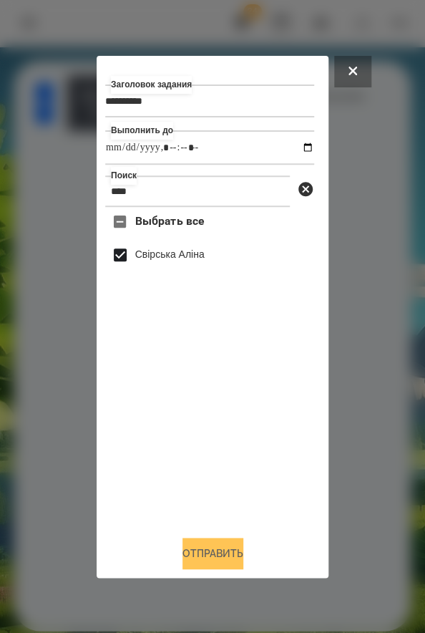
click at [219, 550] on button "Отправить" at bounding box center [212, 552] width 61 height 31
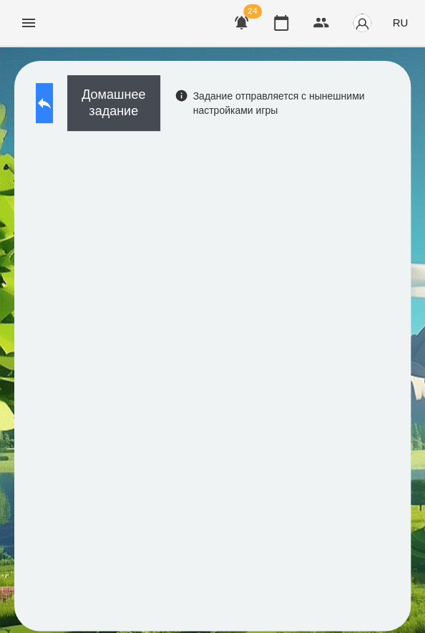
click at [53, 102] on icon at bounding box center [44, 102] width 17 height 17
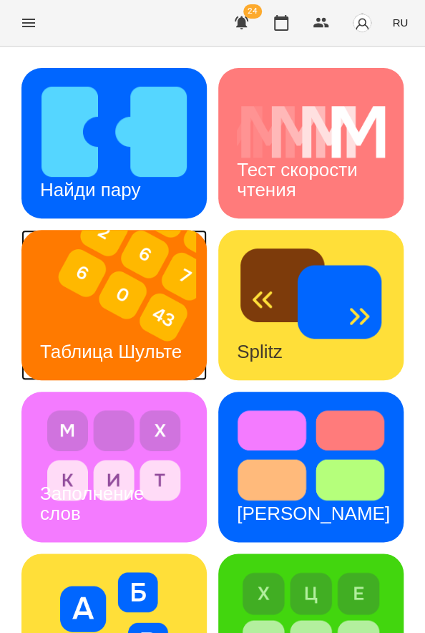
click at [136, 313] on img at bounding box center [113, 305] width 185 height 150
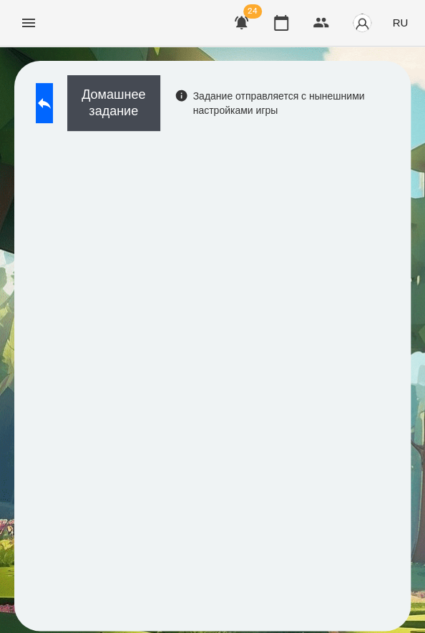
click at [87, 99] on div "Домашнее задание Задание отправляется с нынешними настройками игры" at bounding box center [213, 106] width 368 height 63
click at [53, 101] on icon at bounding box center [44, 102] width 17 height 17
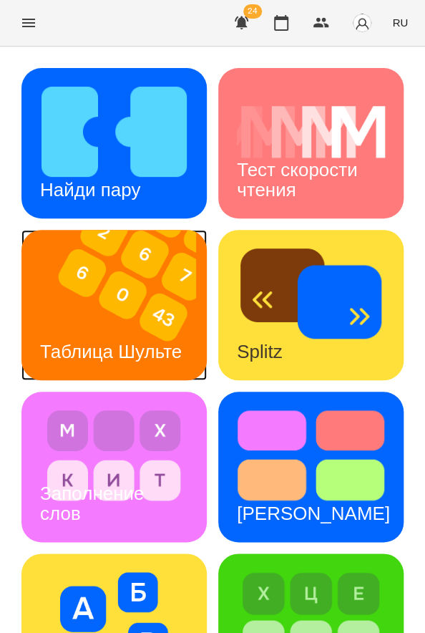
click at [128, 306] on img at bounding box center [113, 305] width 185 height 150
